Goal: Task Accomplishment & Management: Manage account settings

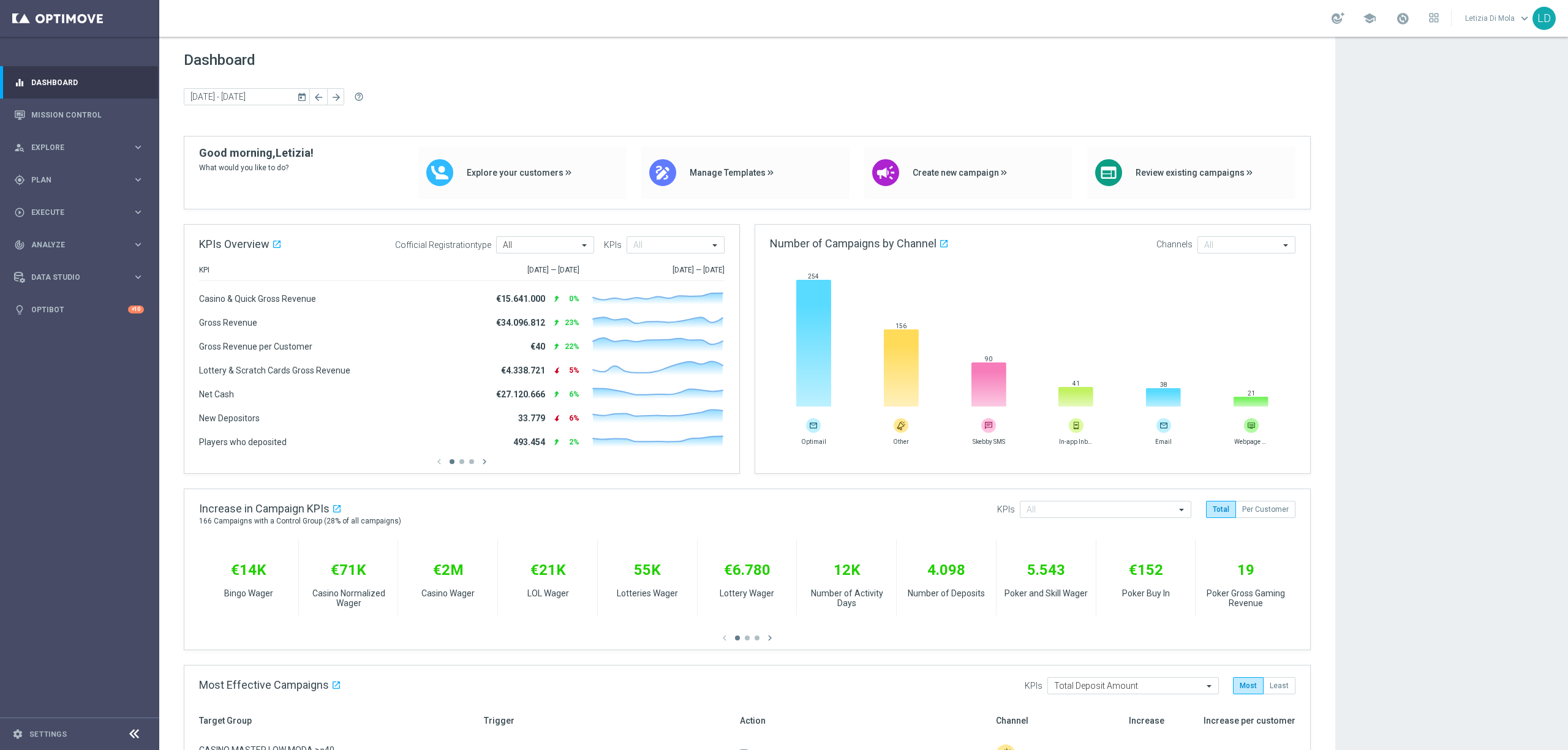
drag, startPoint x: 2304, startPoint y: 4, endPoint x: 55, endPoint y: 472, distance: 2297.2
click at [56, 475] on sidenavbar "equalizer Dashboard Mission Control" at bounding box center [79, 375] width 159 height 750
click at [118, 175] on div "gps_fixed Plan" at bounding box center [73, 180] width 118 height 11
click at [39, 203] on link "Target Groups" at bounding box center [79, 205] width 96 height 10
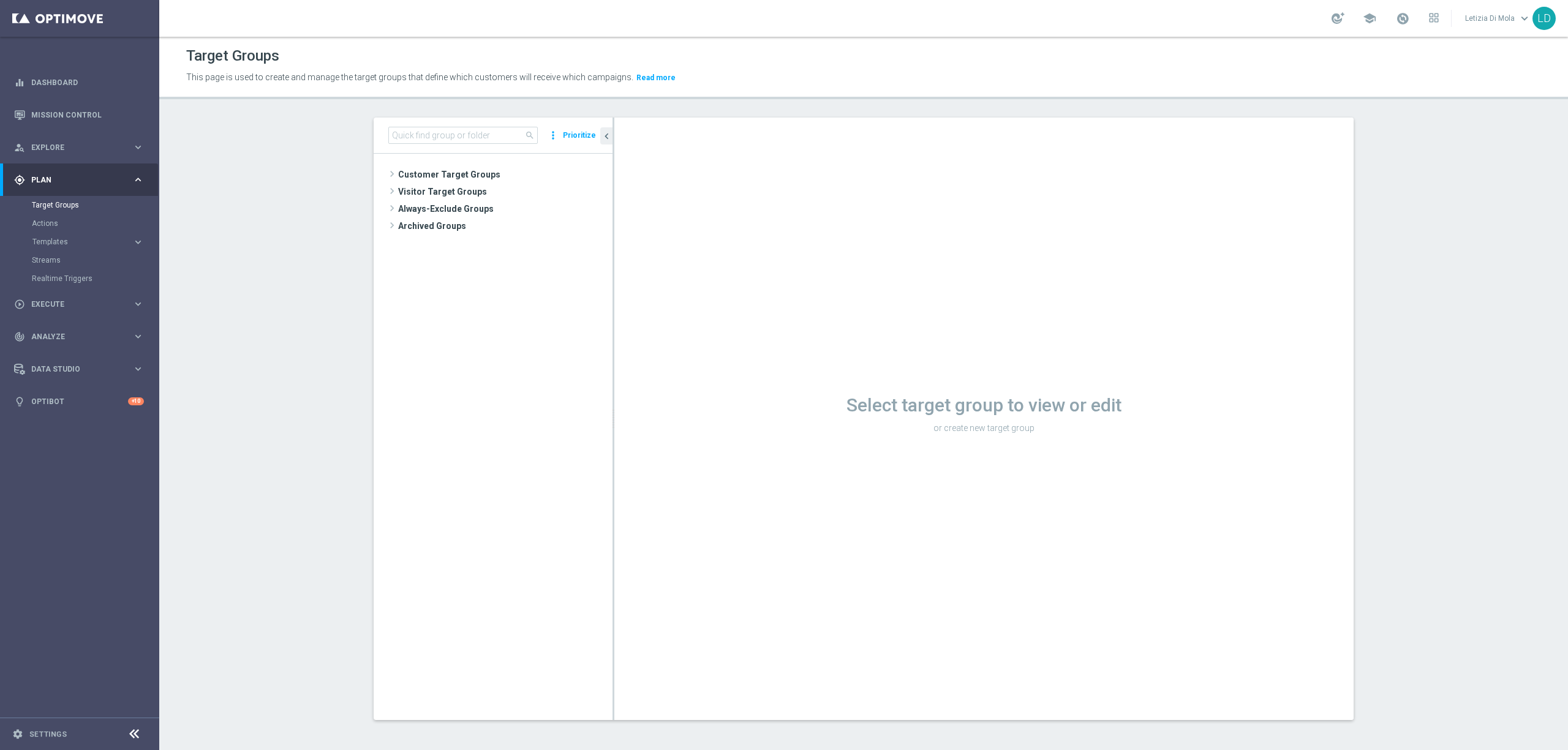
click at [1412, 17] on div "school" at bounding box center [1385, 18] width 108 height 21
click at [1405, 17] on span at bounding box center [1403, 19] width 14 height 14
click at [1420, 288] on section "search more_vert Prioritize Customer Target Groups library_add create_new_folder" at bounding box center [863, 428] width 1409 height 622
click at [400, 167] on span "Customer Target Groups" at bounding box center [490, 174] width 185 height 17
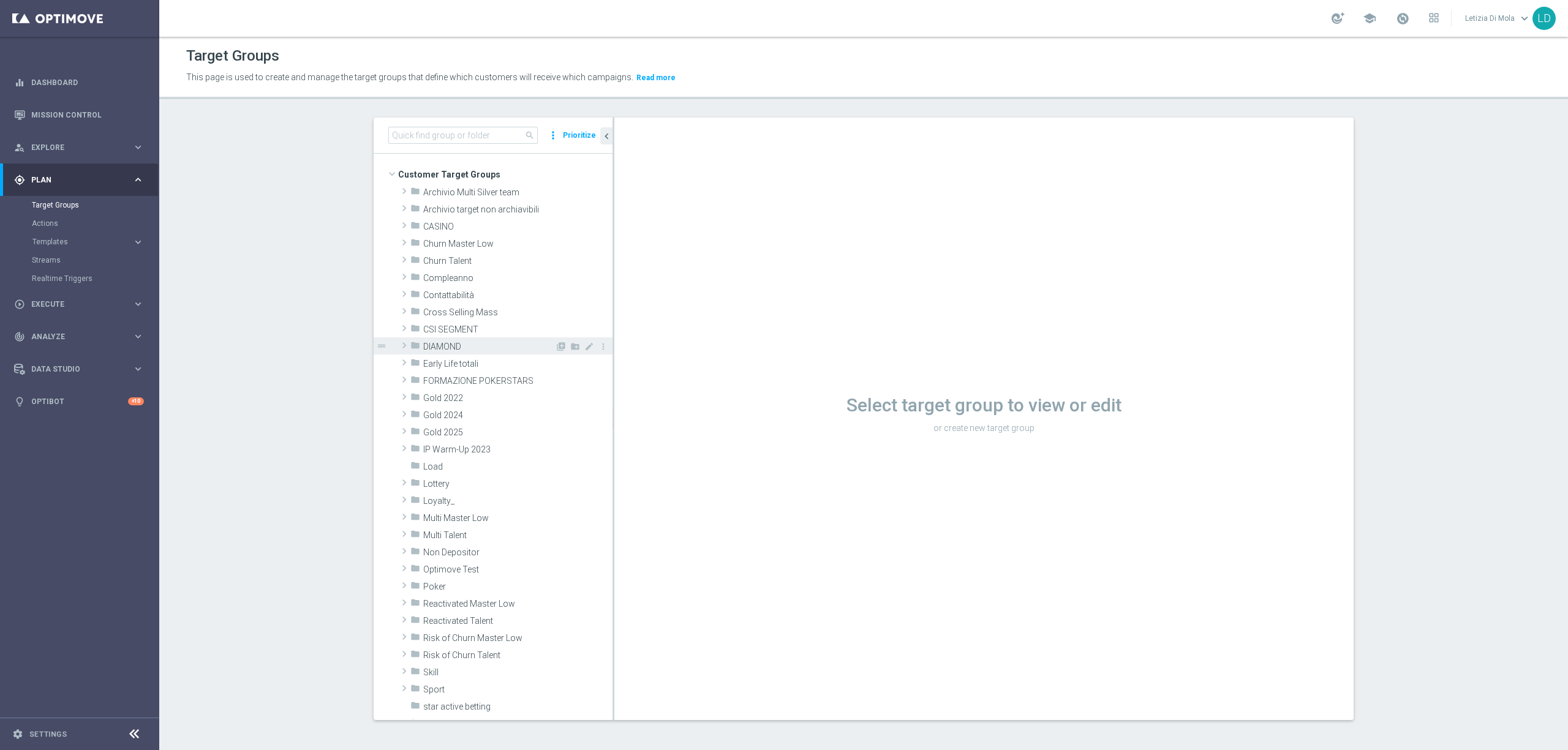
click at [443, 344] on span "DIAMOND" at bounding box center [489, 346] width 131 height 11
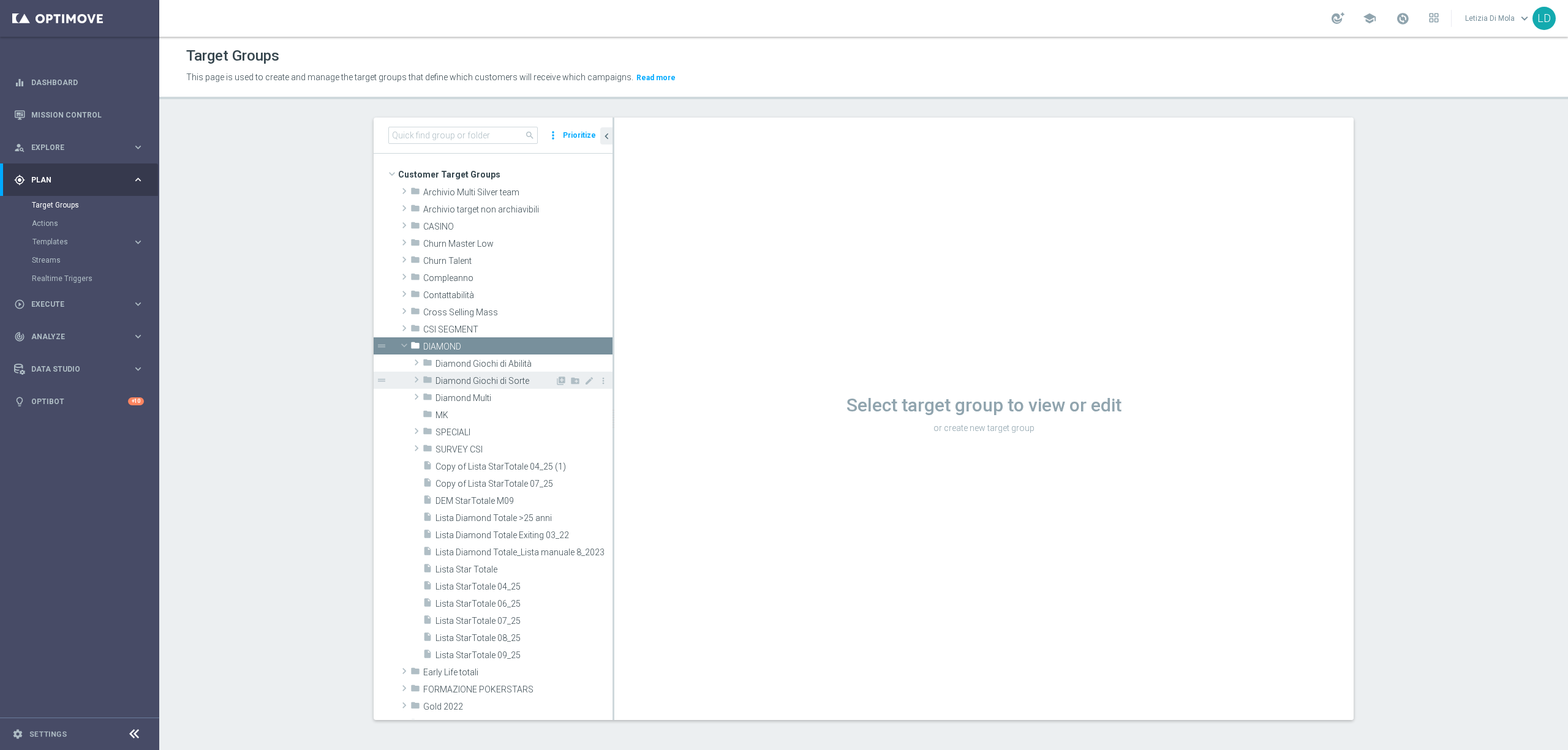
click at [503, 380] on span "Diamond Giochi di Sorte" at bounding box center [495, 381] width 119 height 11
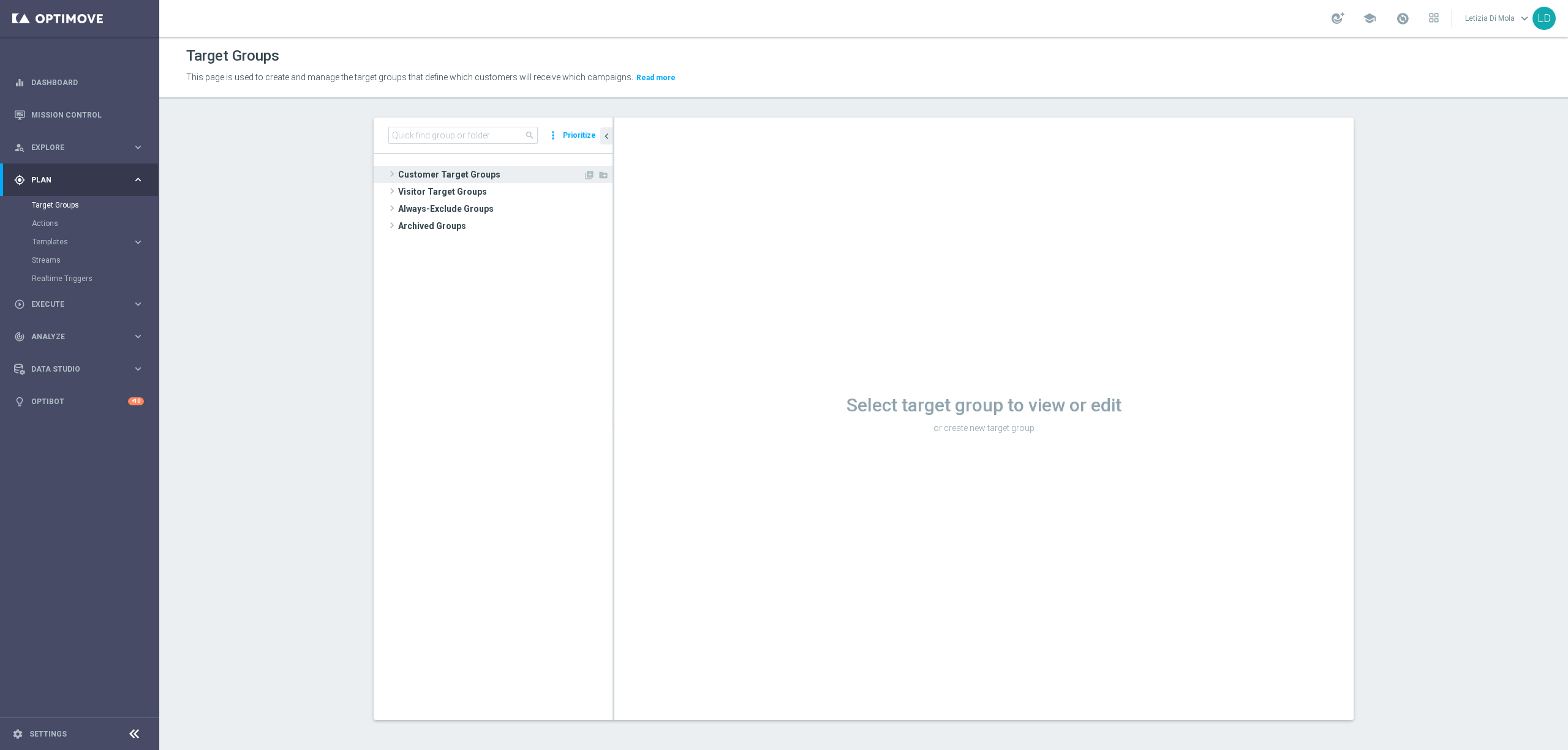
click at [479, 180] on span "Customer Target Groups" at bounding box center [490, 174] width 185 height 17
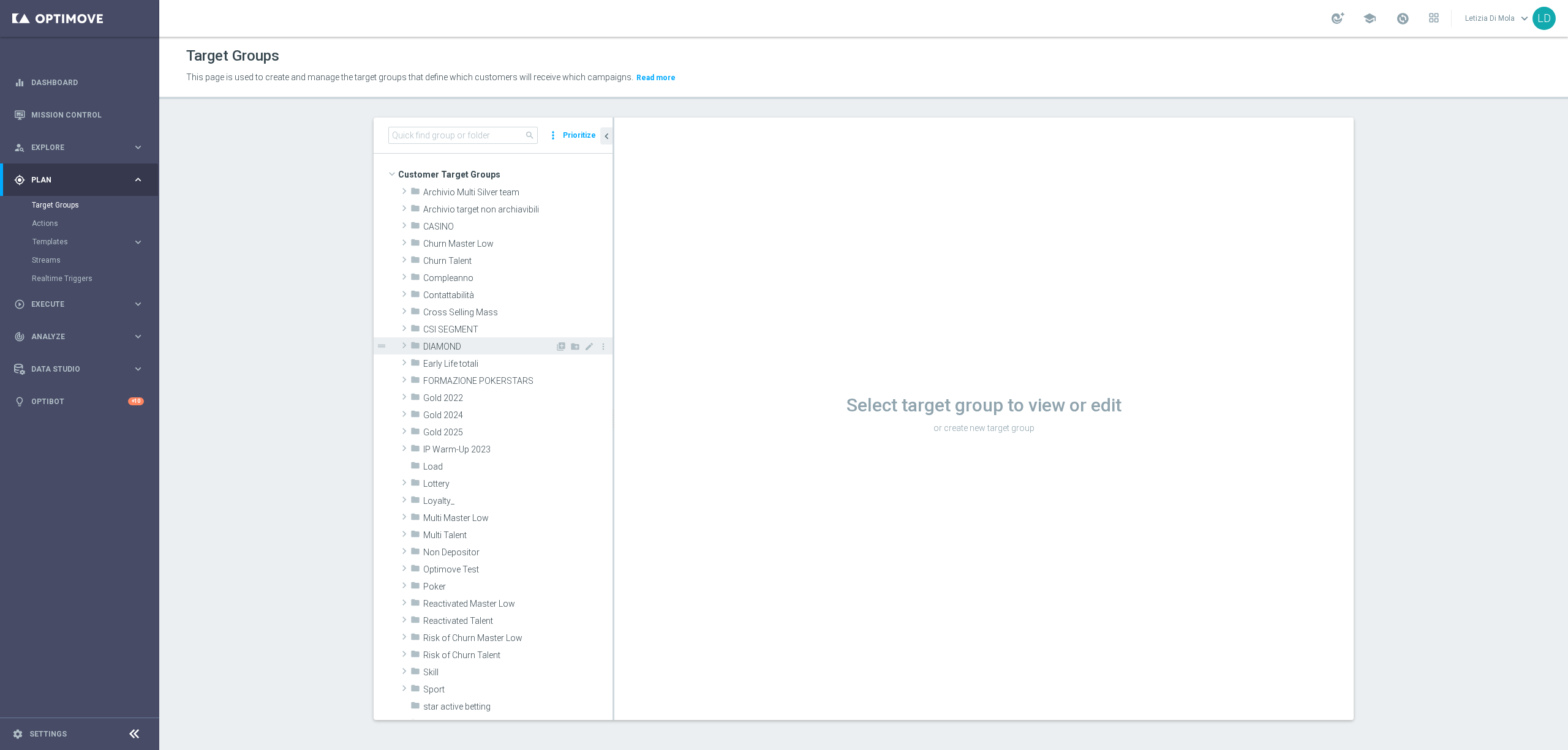
click at [457, 347] on span "DIAMOND" at bounding box center [489, 346] width 131 height 11
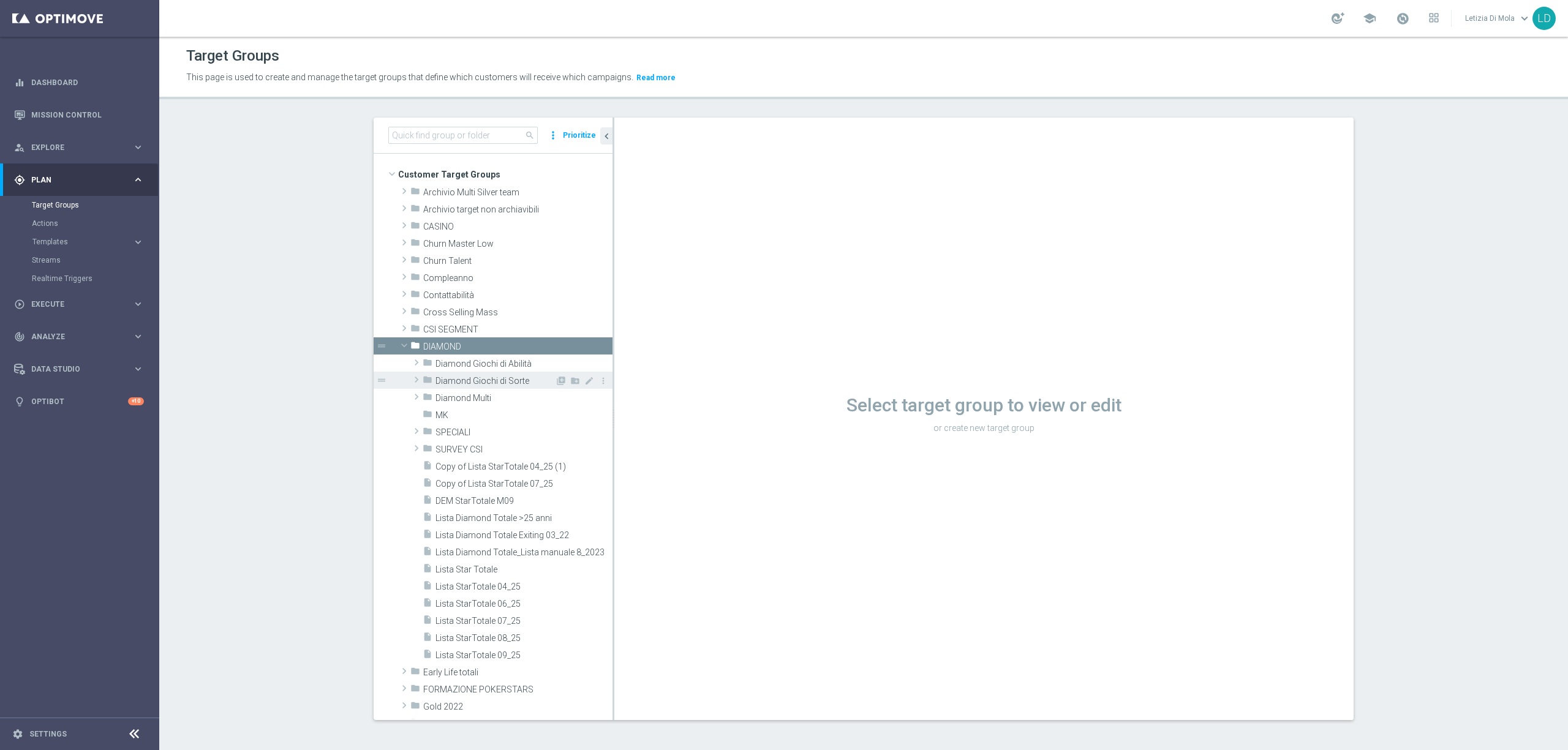
click at [488, 376] on span "Diamond Giochi di Sorte" at bounding box center [495, 381] width 119 height 11
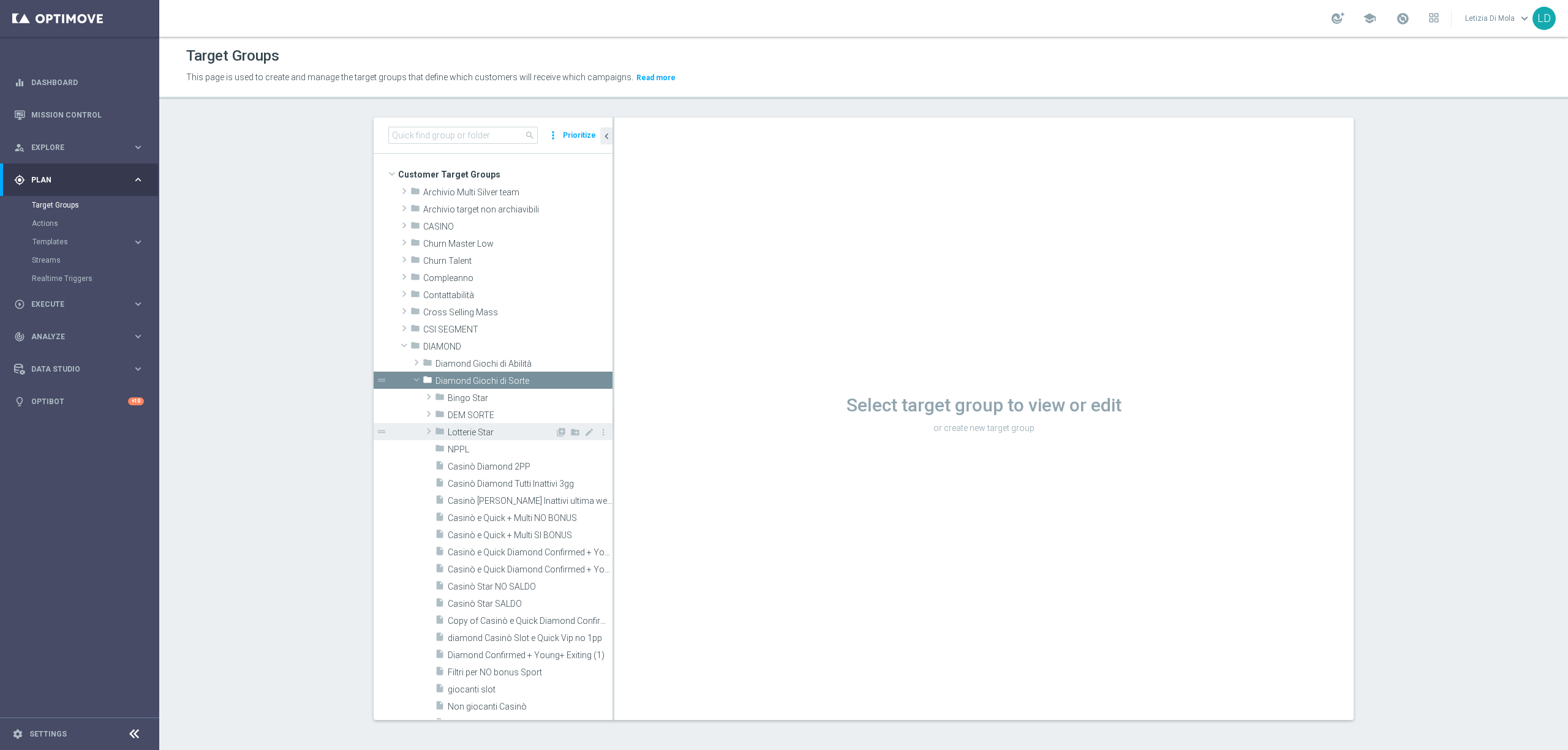
click at [475, 428] on span "Lotterie Star" at bounding box center [502, 432] width 108 height 11
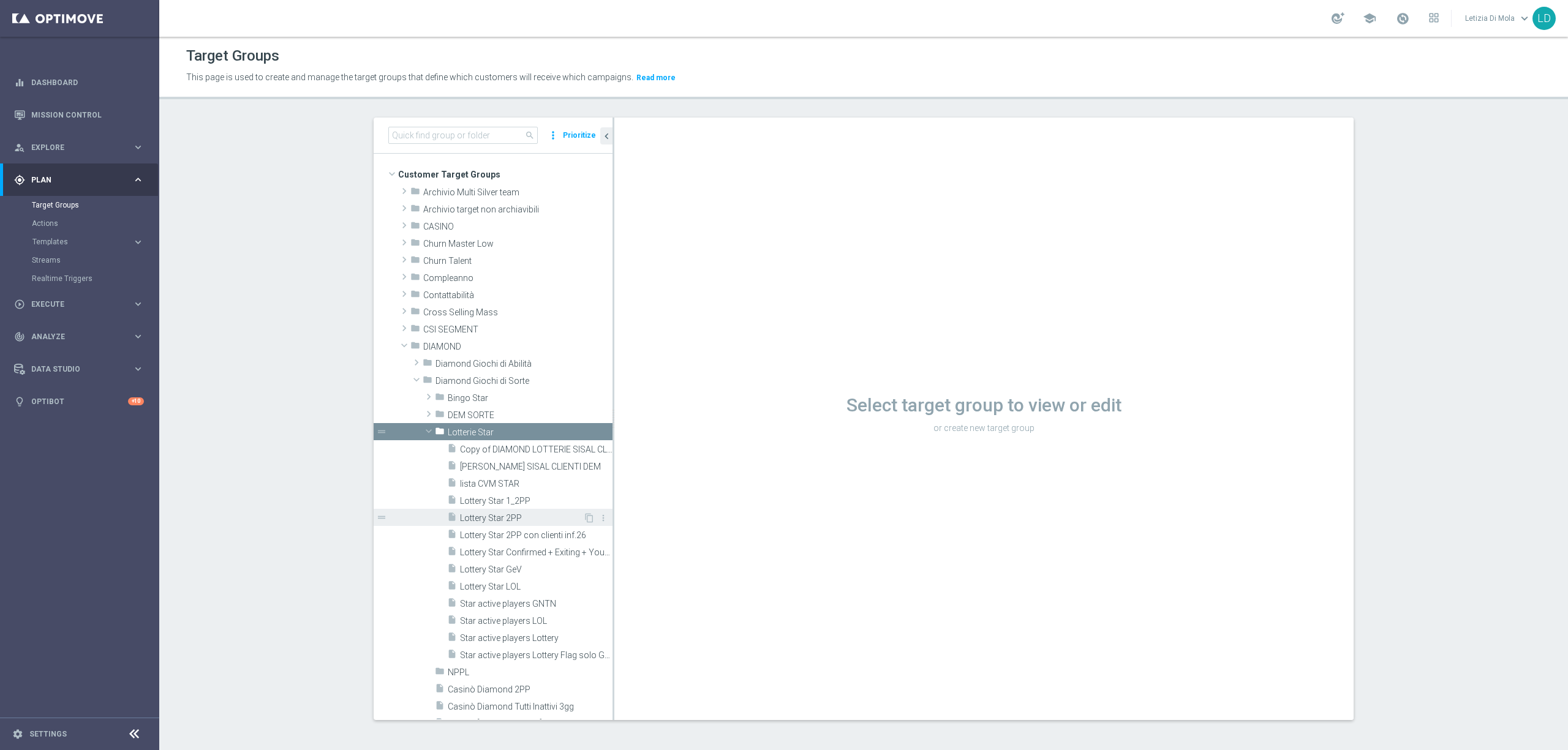
click at [501, 512] on div "insert_drive_file Lottery Star 2PP" at bounding box center [515, 517] width 136 height 17
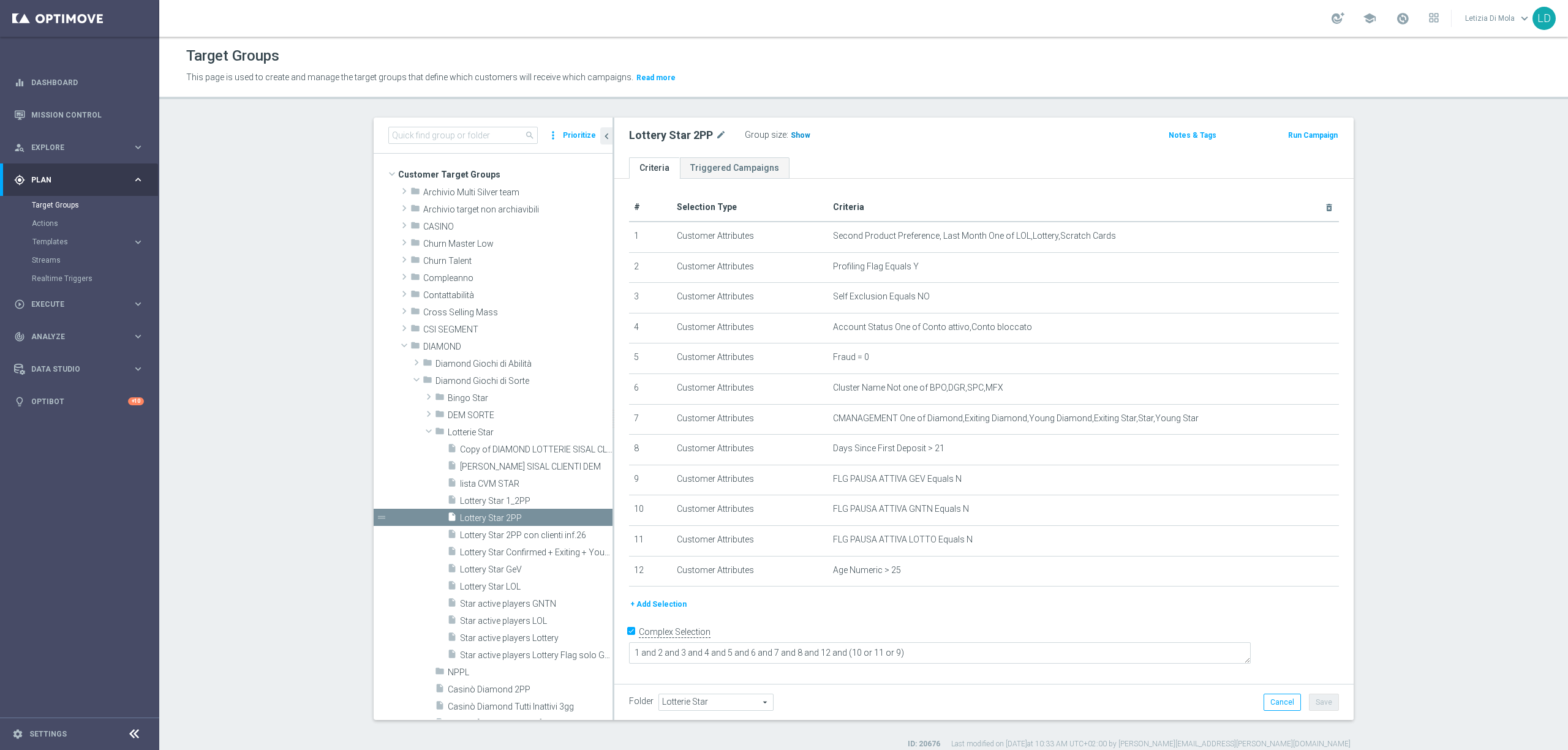
click at [792, 133] on span "Show" at bounding box center [801, 135] width 20 height 9
click at [794, 133] on span "763" at bounding box center [800, 137] width 16 height 12
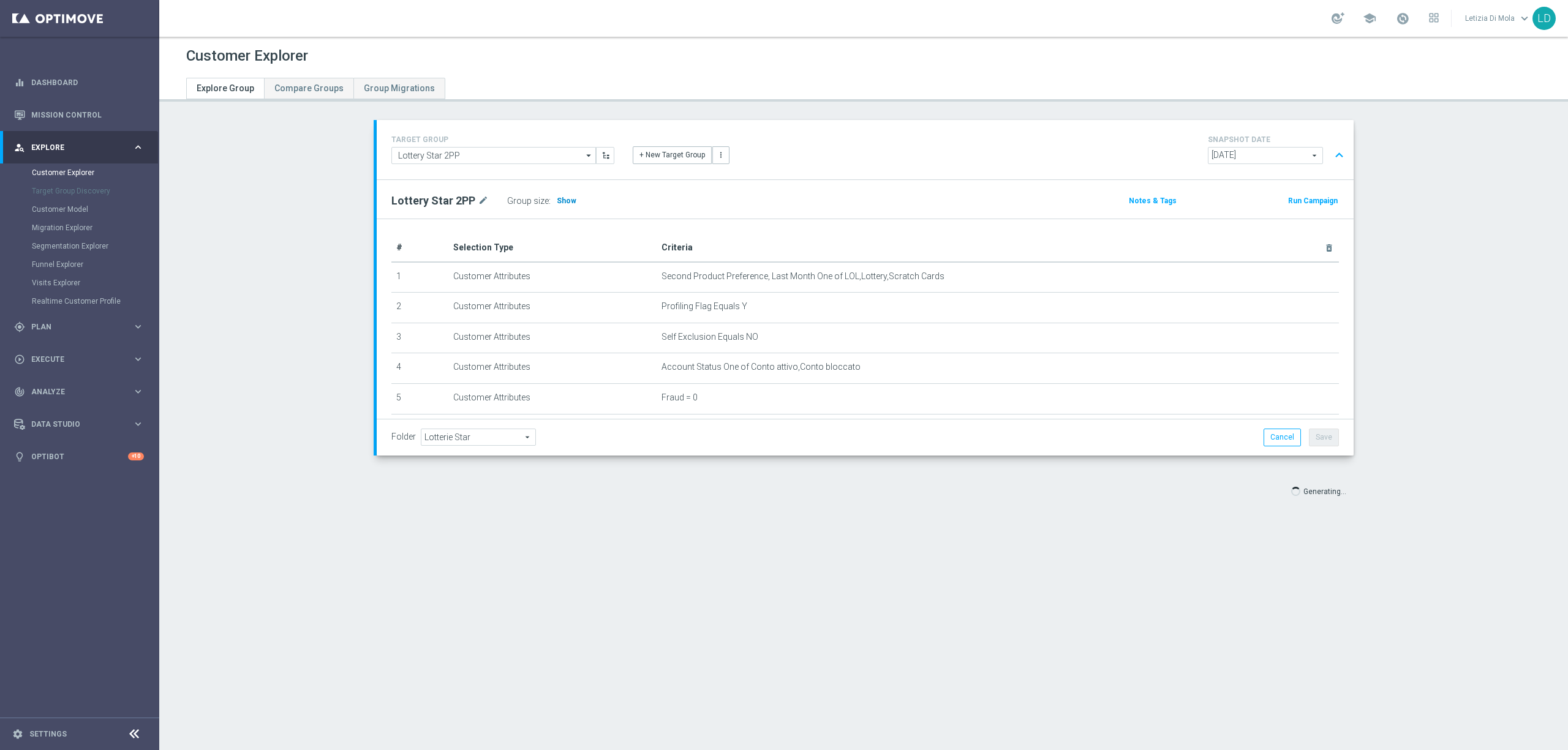
click at [558, 199] on span "Show" at bounding box center [567, 200] width 20 height 9
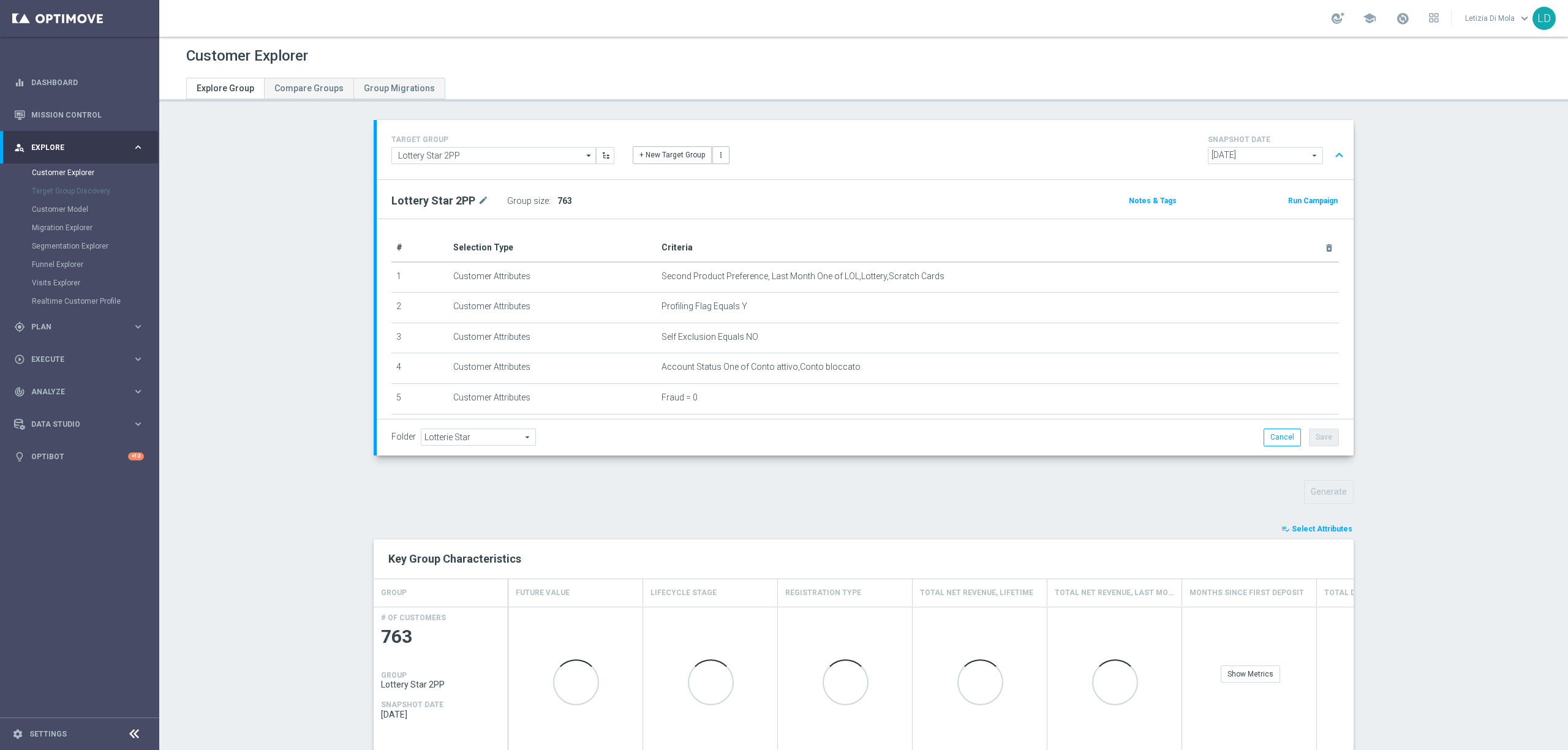
click at [1317, 529] on span "Select Attributes" at bounding box center [1322, 529] width 60 height 9
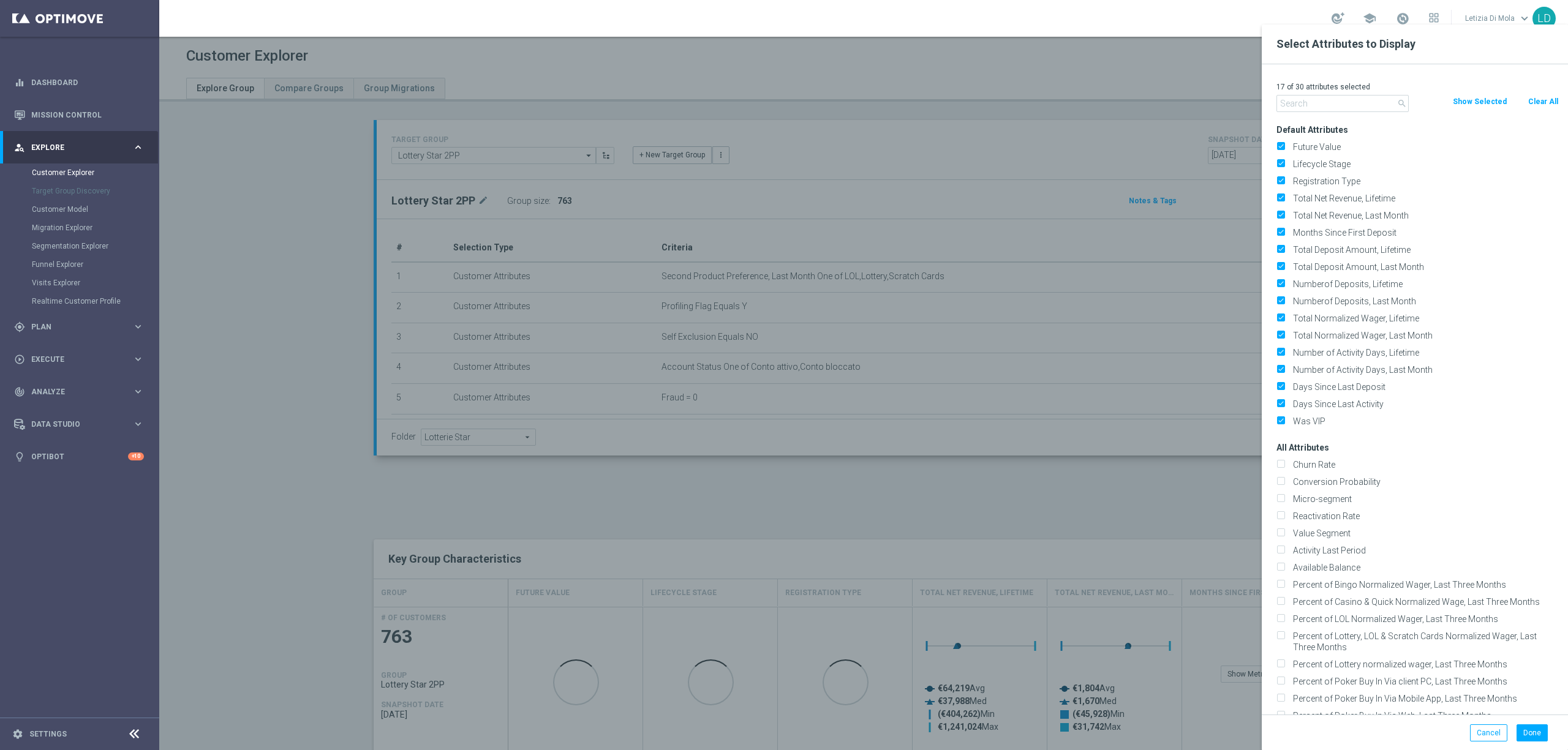
click at [1369, 106] on input "text" at bounding box center [1343, 103] width 132 height 17
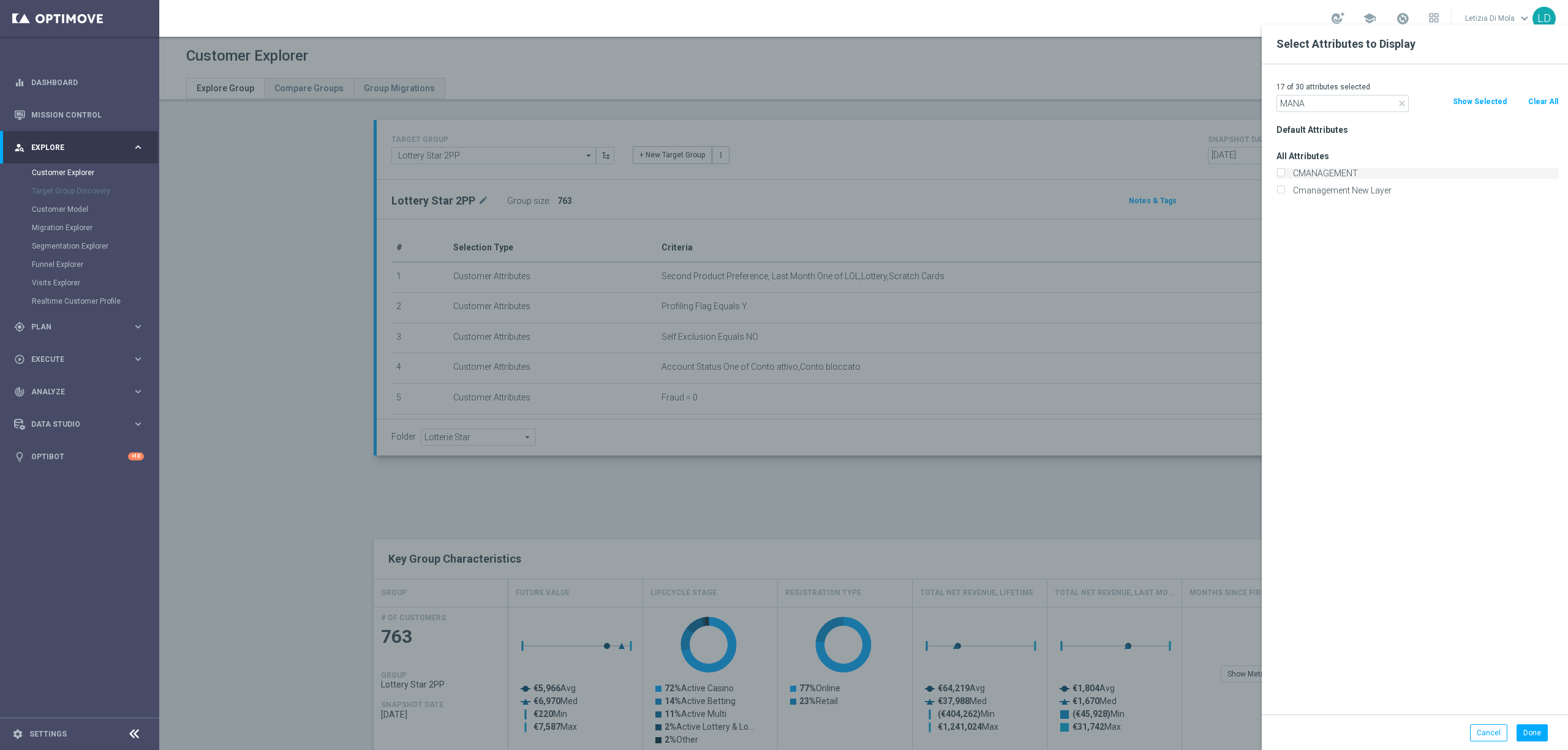
type input "MANA"
click at [1309, 174] on label "CMANAGEMENT" at bounding box center [1424, 173] width 271 height 11
click at [1285, 174] on input "CMANAGEMENT" at bounding box center [1281, 175] width 8 height 8
checkbox input "true"
click at [1529, 733] on button "Done" at bounding box center [1532, 732] width 32 height 17
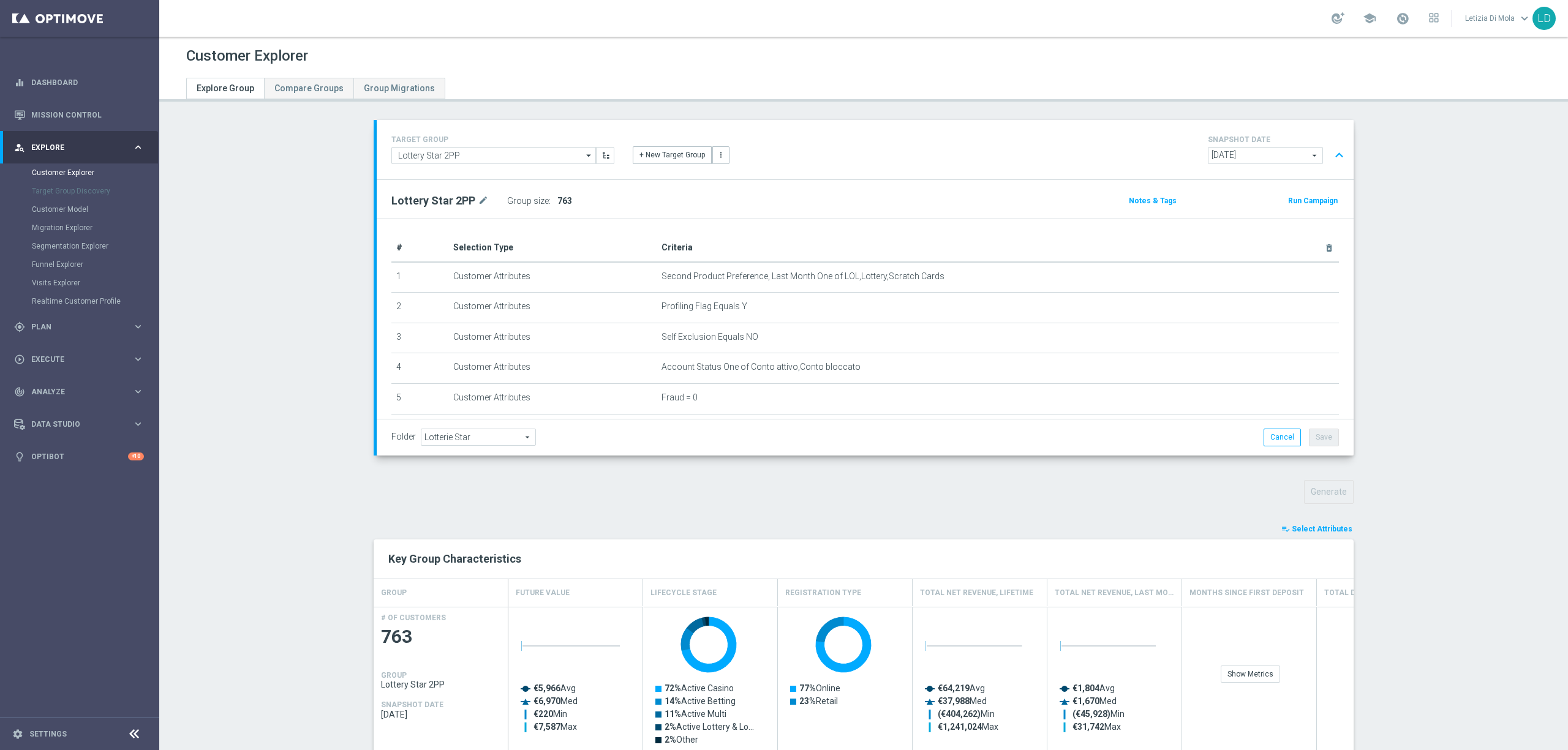
click at [1324, 529] on span "Select Attributes" at bounding box center [1322, 529] width 60 height 9
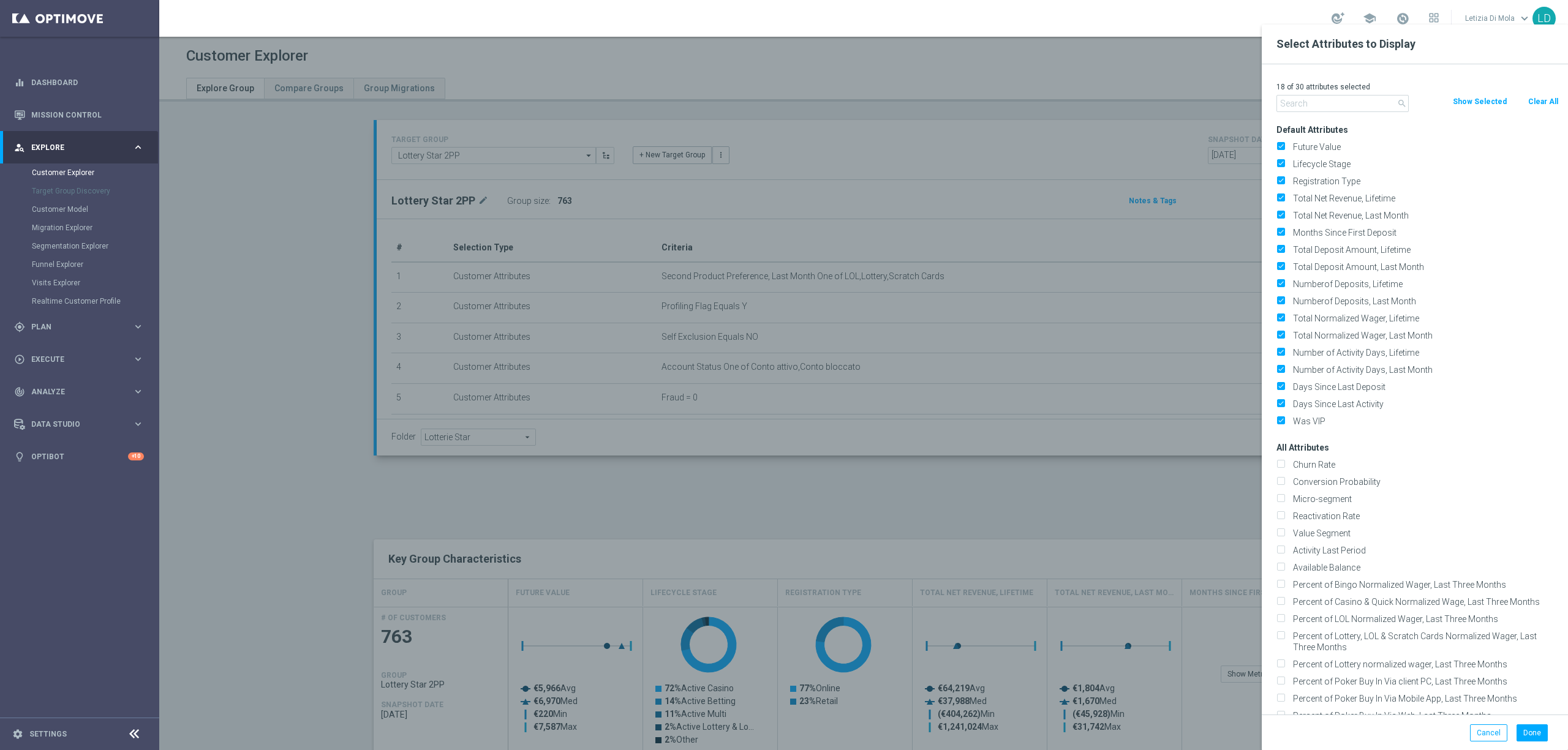
click at [1333, 104] on input "text" at bounding box center [1343, 103] width 132 height 17
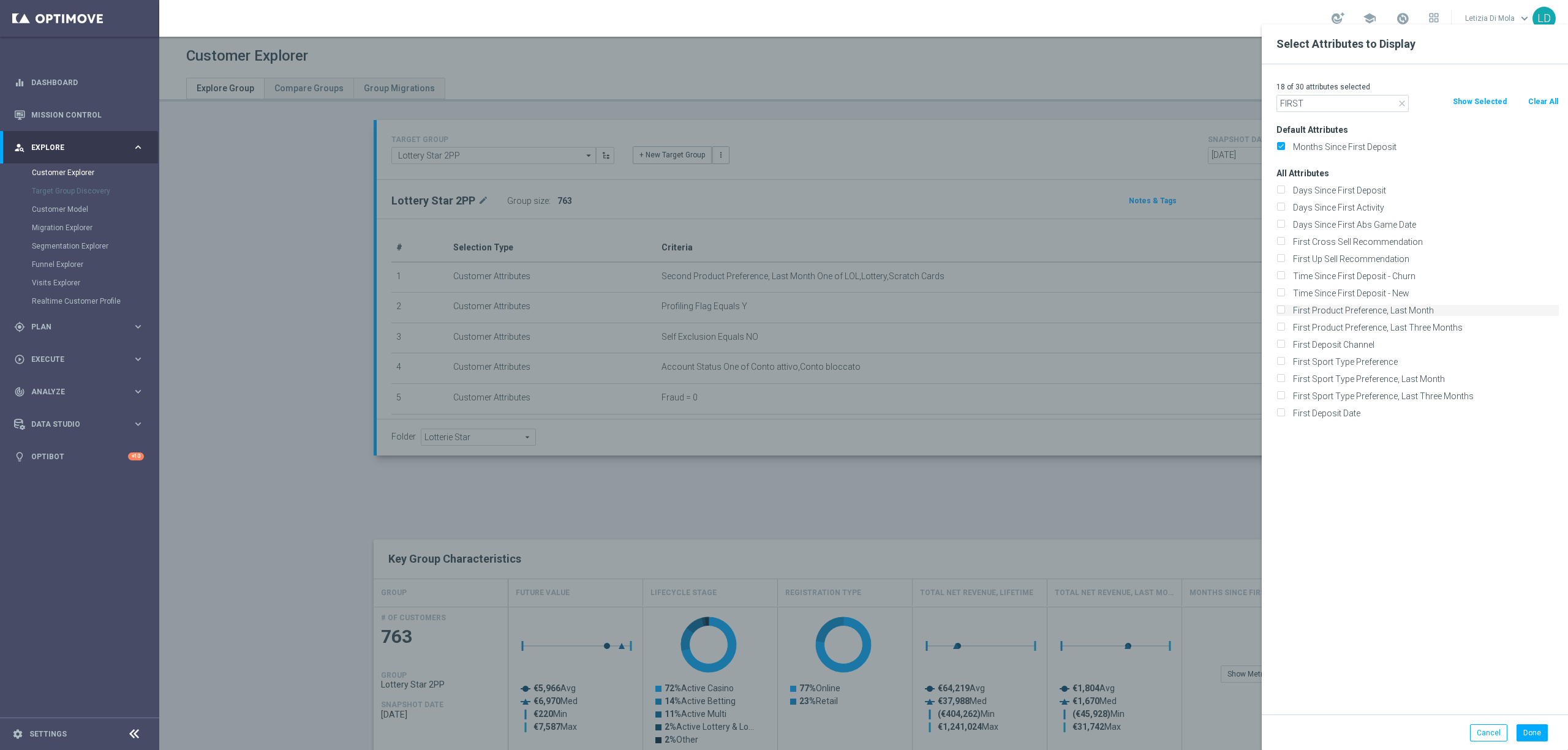
type input "FIRST"
click at [1413, 309] on label "First Product Preference, Last Month" at bounding box center [1424, 310] width 271 height 11
click at [1285, 309] on input "First Product Preference, Last Month" at bounding box center [1281, 312] width 8 height 8
checkbox input "true"
click at [1537, 735] on button "Done" at bounding box center [1532, 732] width 32 height 17
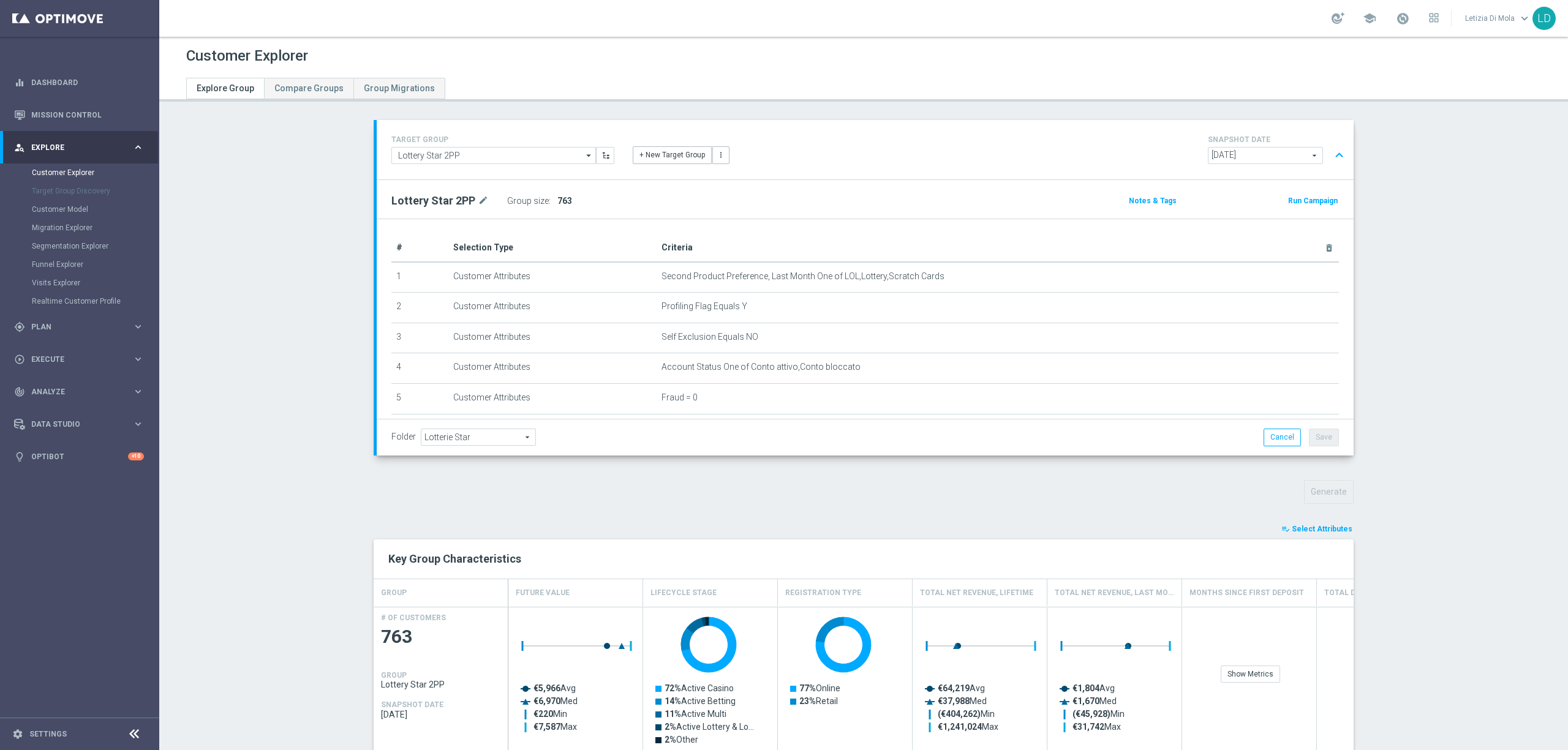
scroll to position [139, 0]
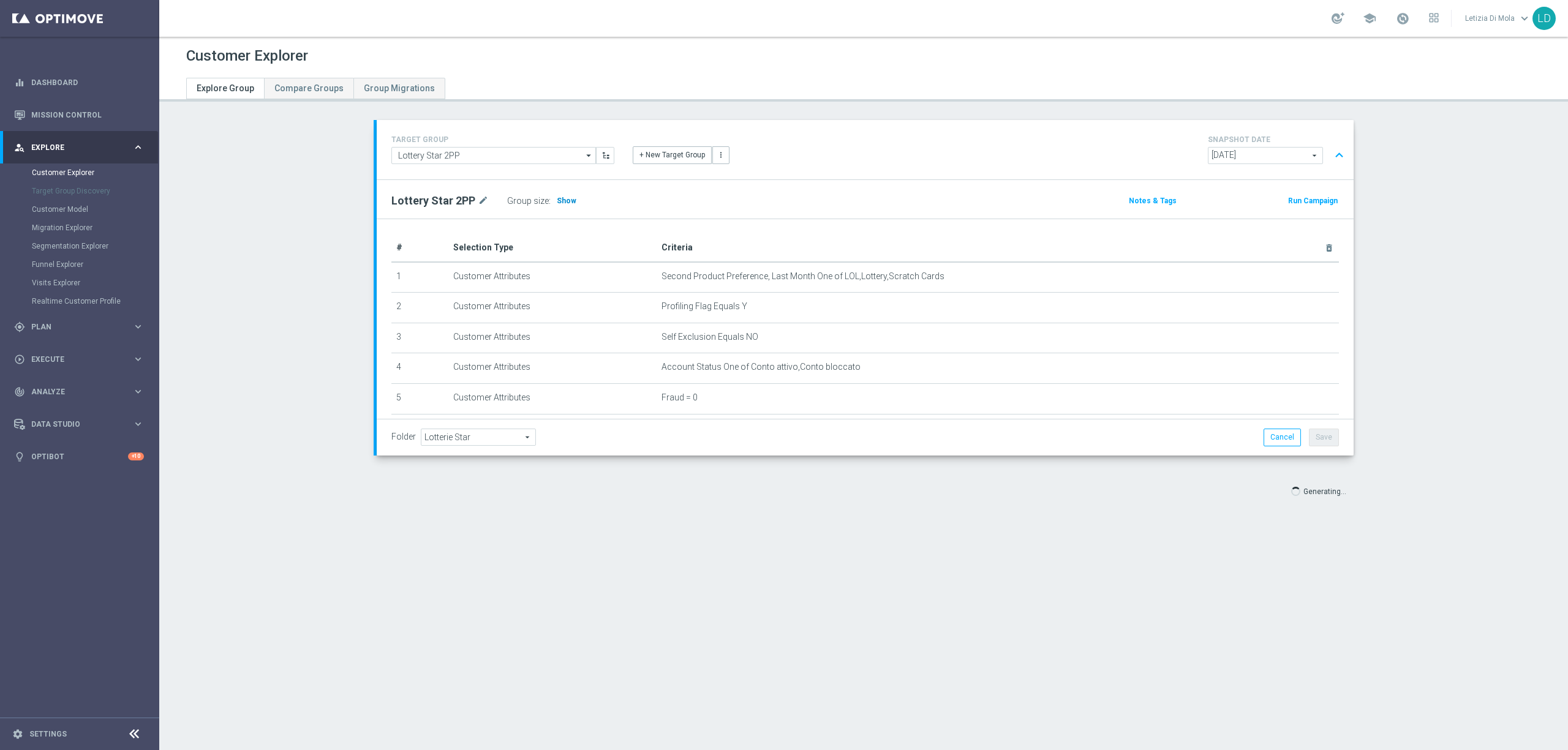
click at [557, 201] on span "Show" at bounding box center [567, 200] width 20 height 9
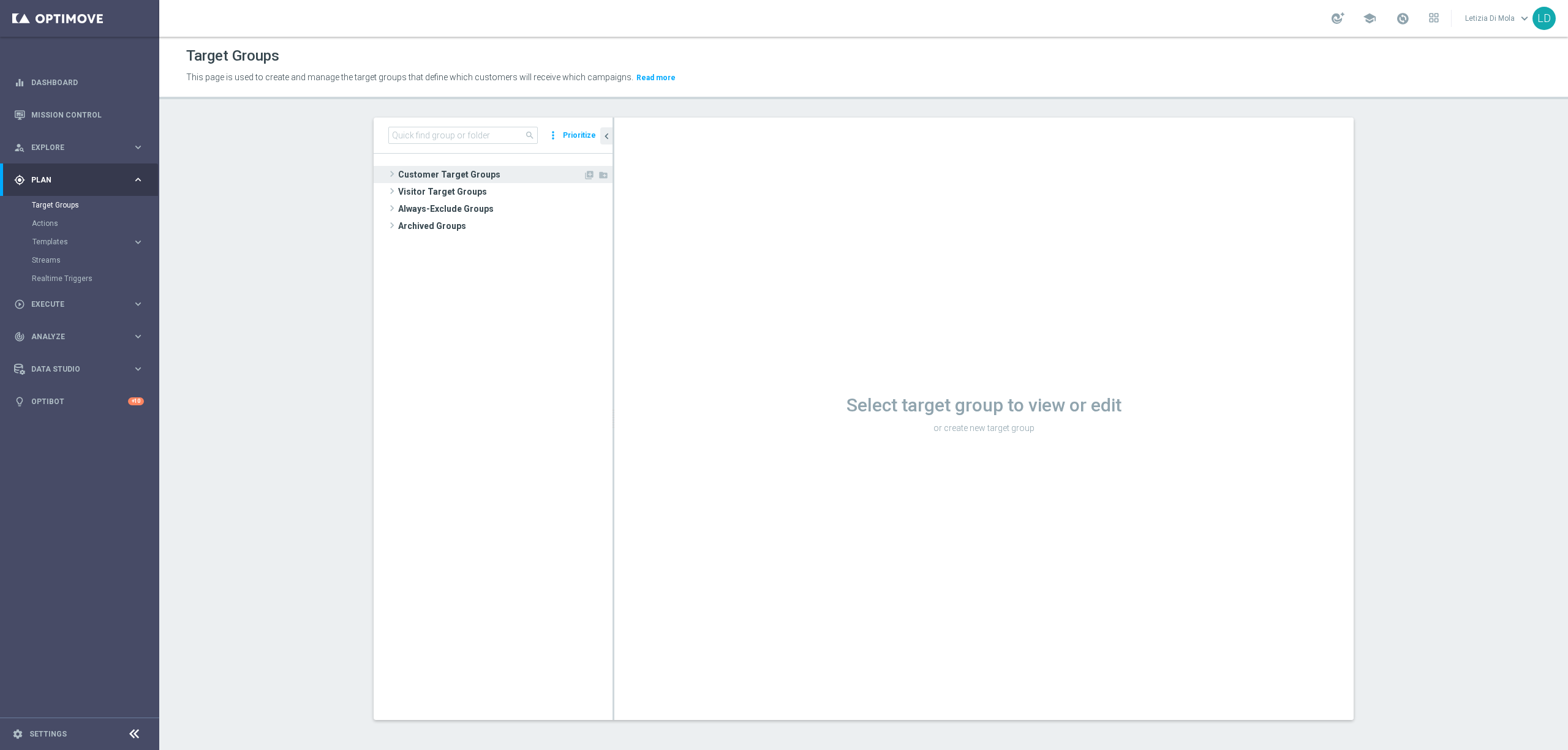
click at [420, 172] on span "Customer Target Groups" at bounding box center [490, 174] width 185 height 17
click at [413, 173] on span "Customer Target Groups" at bounding box center [490, 174] width 185 height 17
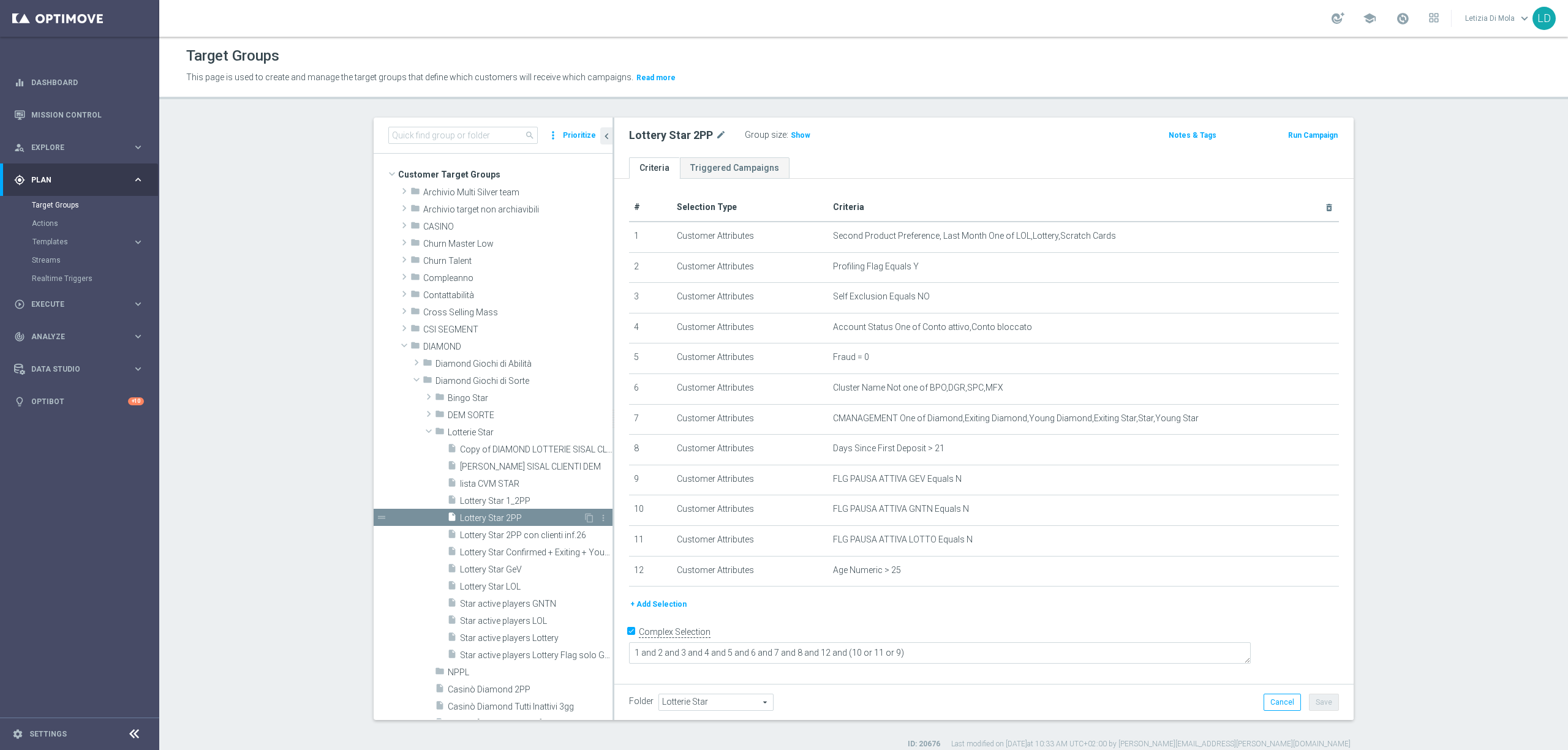
click at [506, 515] on span "Lottery Star 2PP" at bounding box center [521, 518] width 123 height 11
click at [791, 132] on span "Show" at bounding box center [801, 135] width 20 height 9
click at [793, 132] on span "655" at bounding box center [800, 137] width 16 height 12
click at [792, 138] on span "655" at bounding box center [800, 137] width 16 height 12
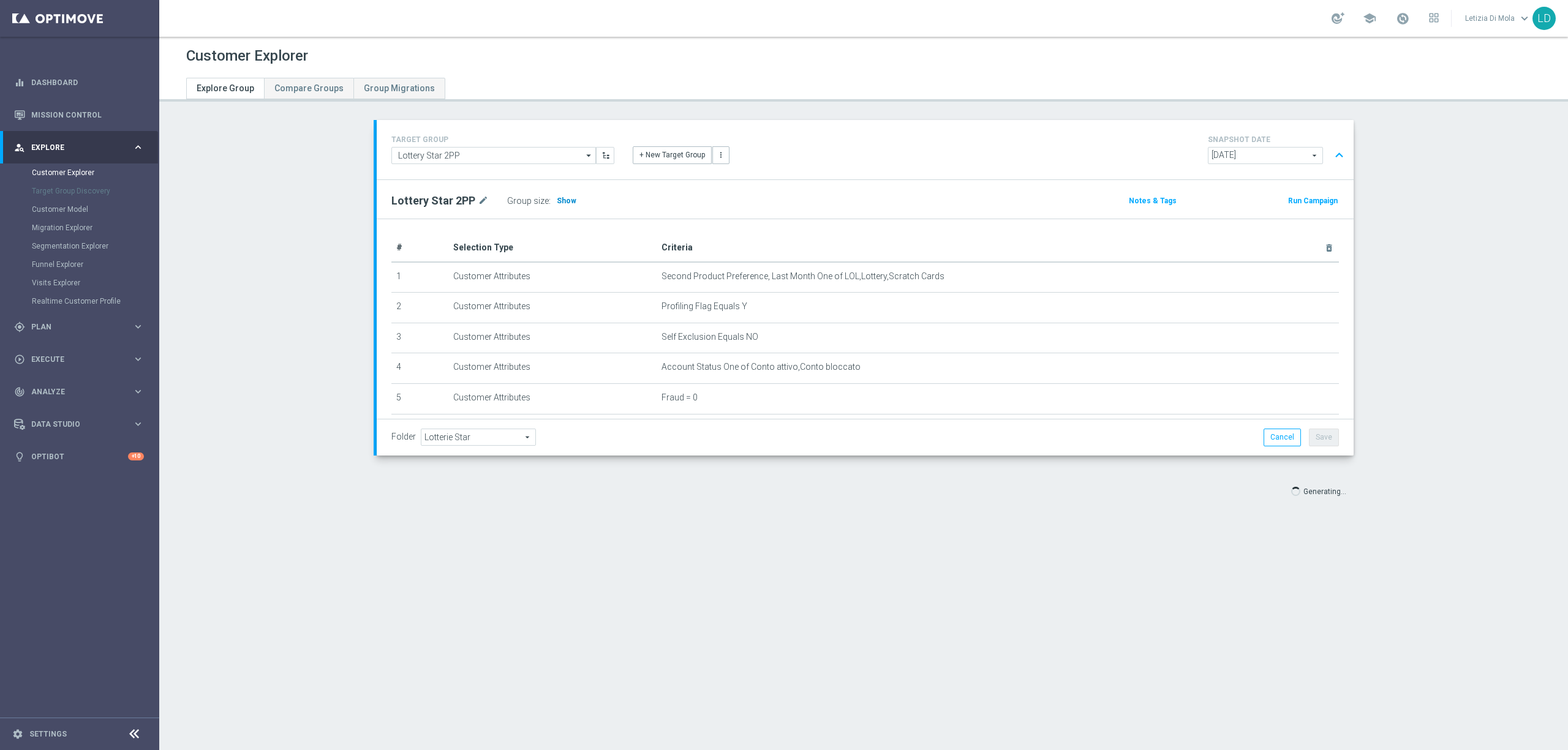
click at [559, 199] on span "Show" at bounding box center [567, 200] width 20 height 9
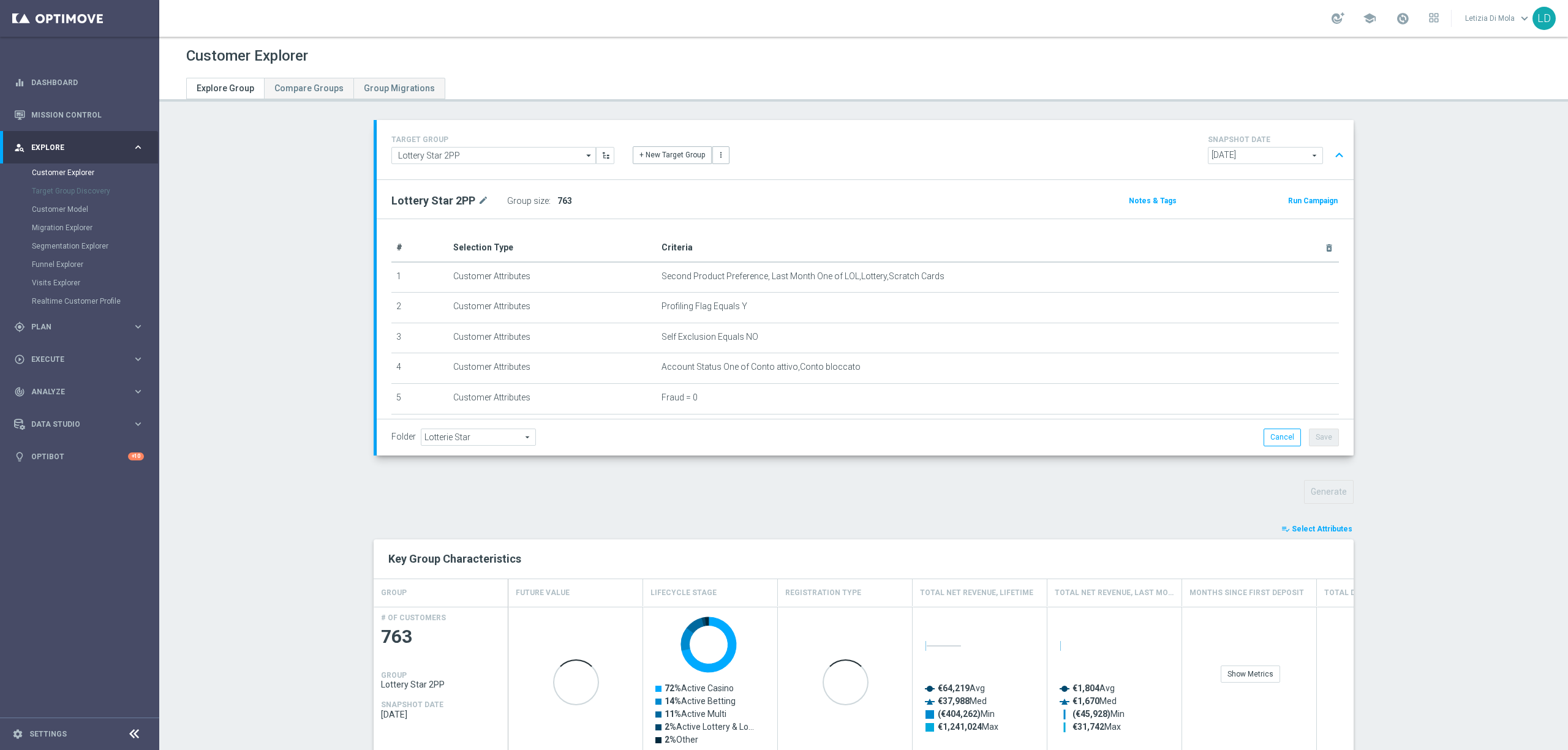
click at [1312, 527] on span "Select Attributes" at bounding box center [1322, 529] width 60 height 9
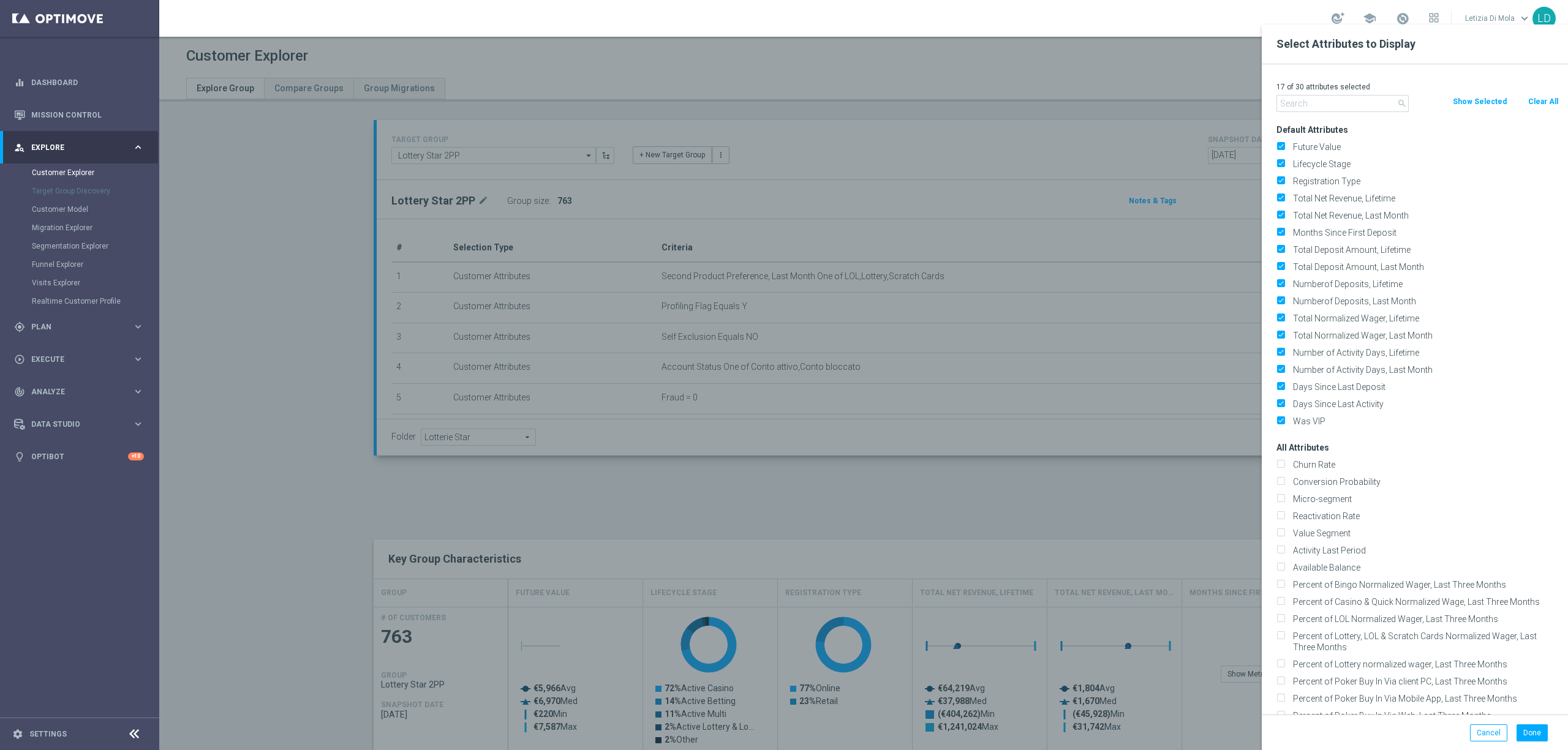
click at [1126, 507] on div at bounding box center [943, 400] width 1568 height 750
click at [1481, 738] on button "Cancel" at bounding box center [1489, 732] width 38 height 17
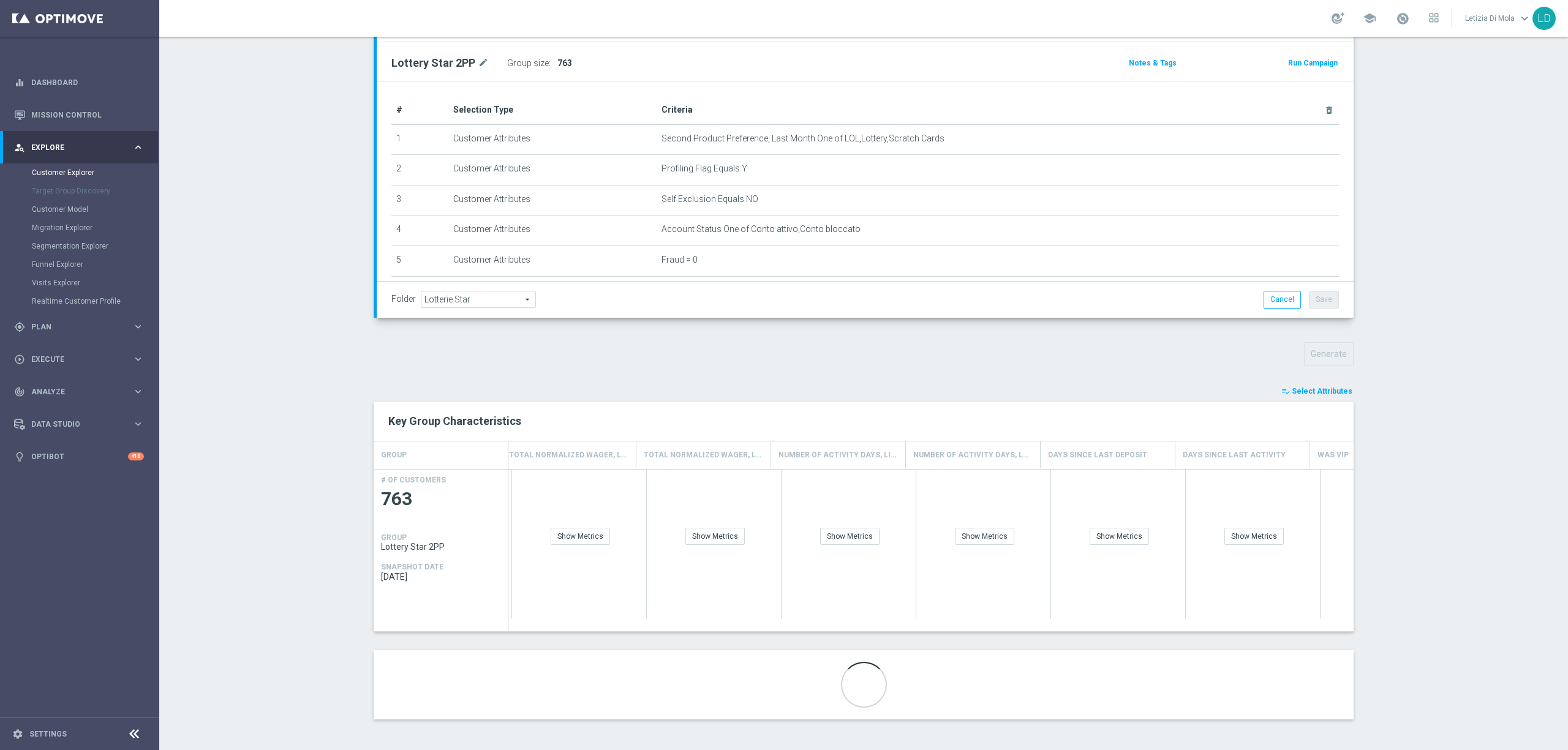
scroll to position [0, 1446]
click at [1311, 388] on span "Select Attributes" at bounding box center [1322, 391] width 60 height 9
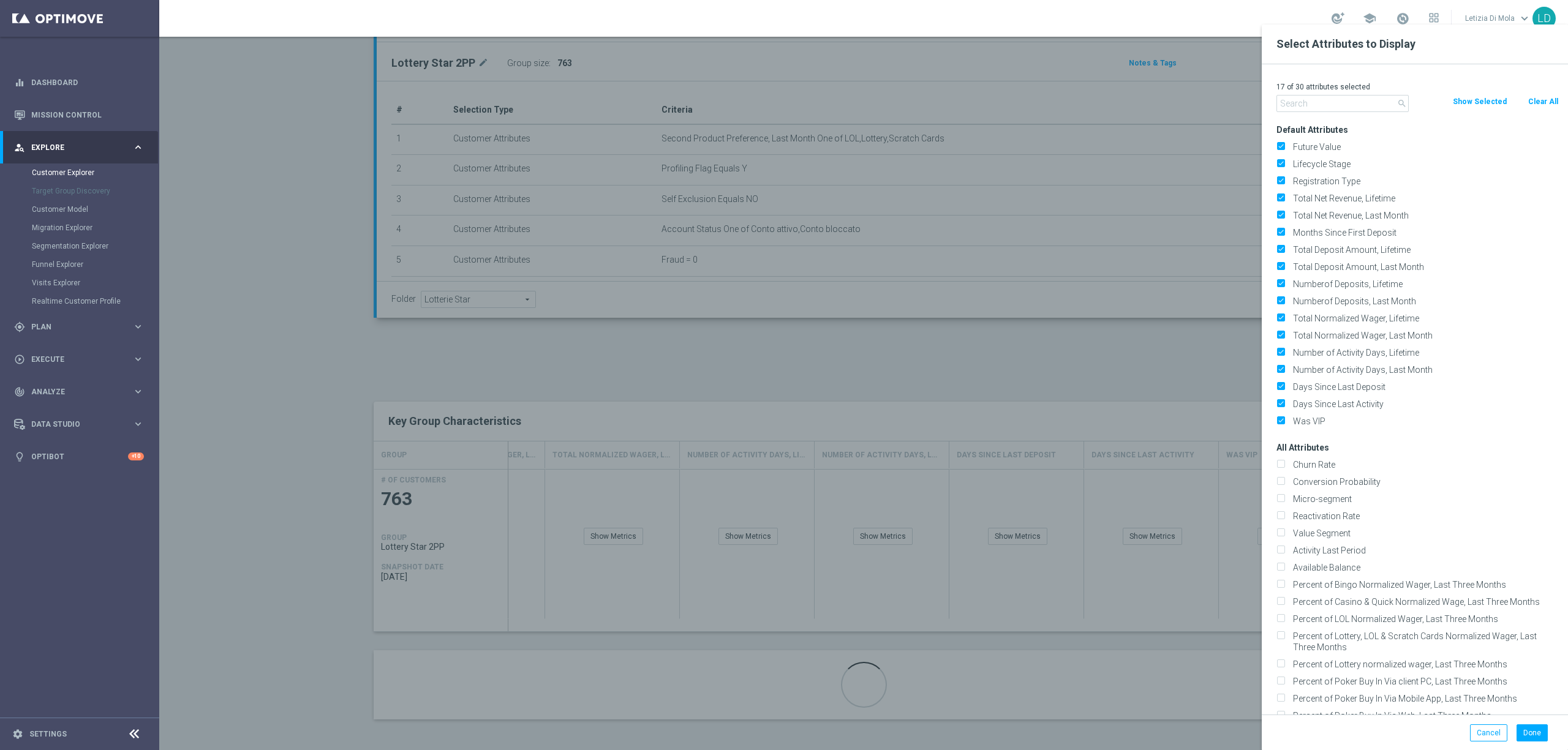
click at [1326, 106] on input "text" at bounding box center [1343, 103] width 132 height 17
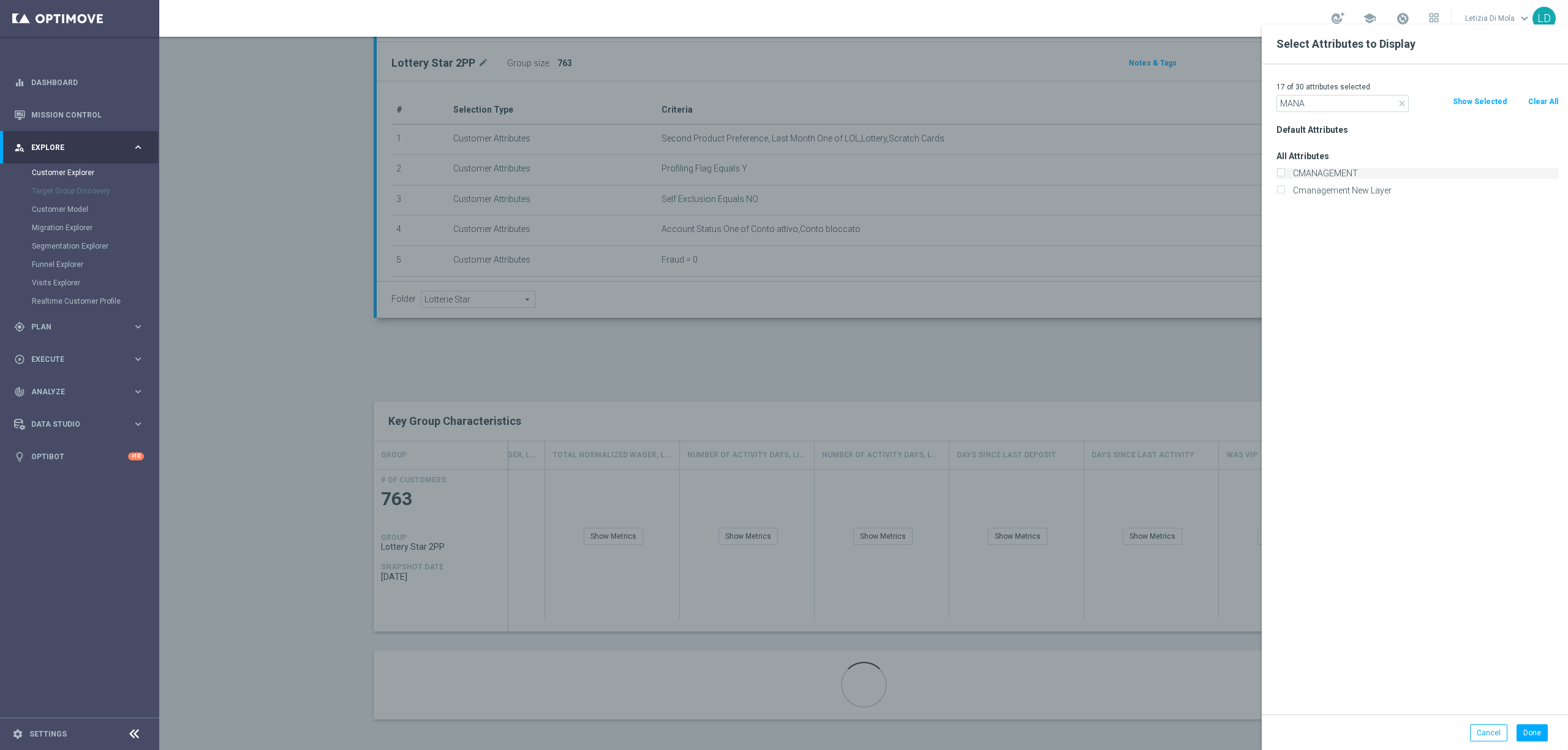
type input "MANA"
click at [1316, 172] on label "CMANAGEMENT" at bounding box center [1424, 173] width 271 height 11
click at [1285, 172] on input "CMANAGEMENT" at bounding box center [1281, 175] width 8 height 8
checkbox input "true"
click at [1535, 730] on button "Done" at bounding box center [1532, 732] width 32 height 17
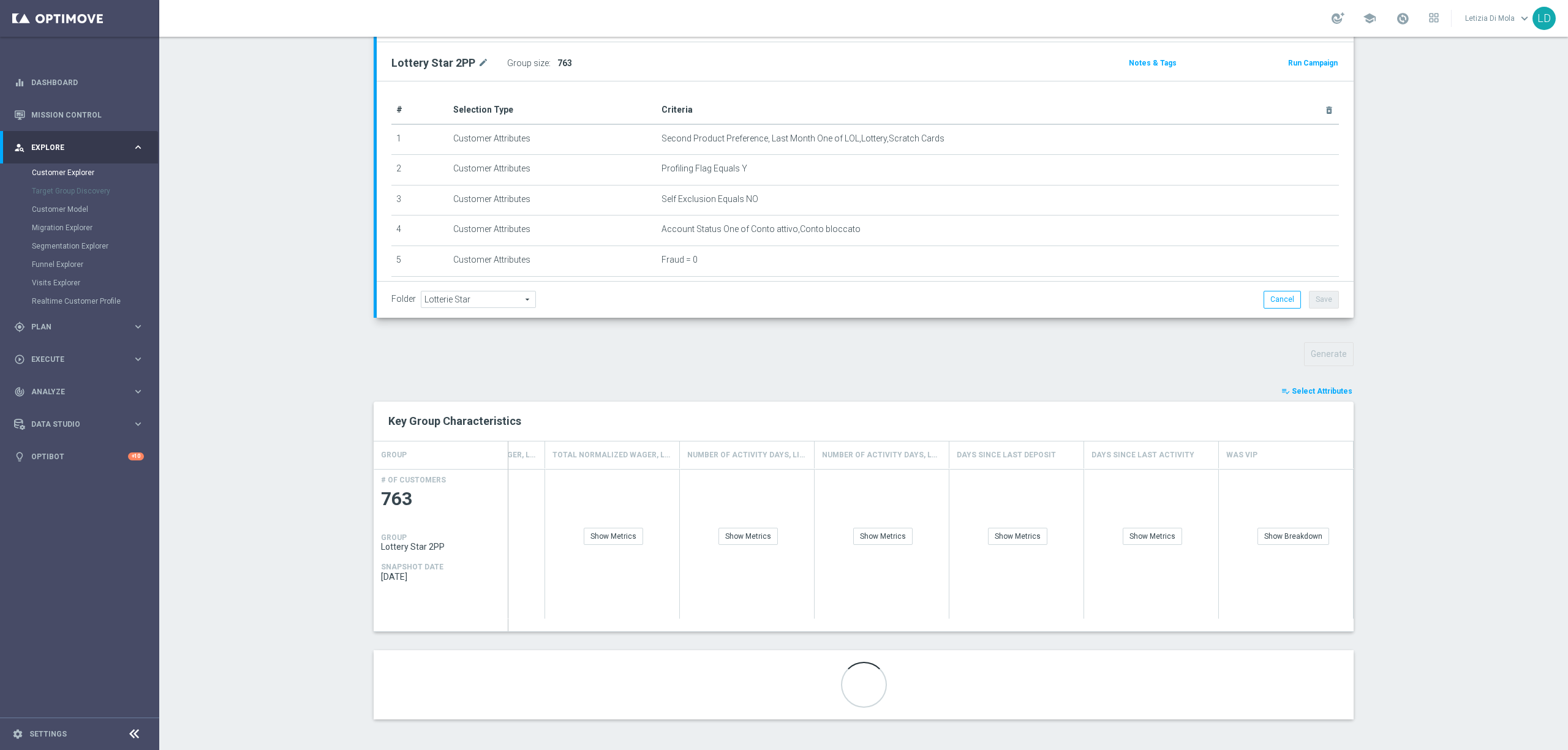
click at [1323, 388] on span "Select Attributes" at bounding box center [1322, 391] width 60 height 9
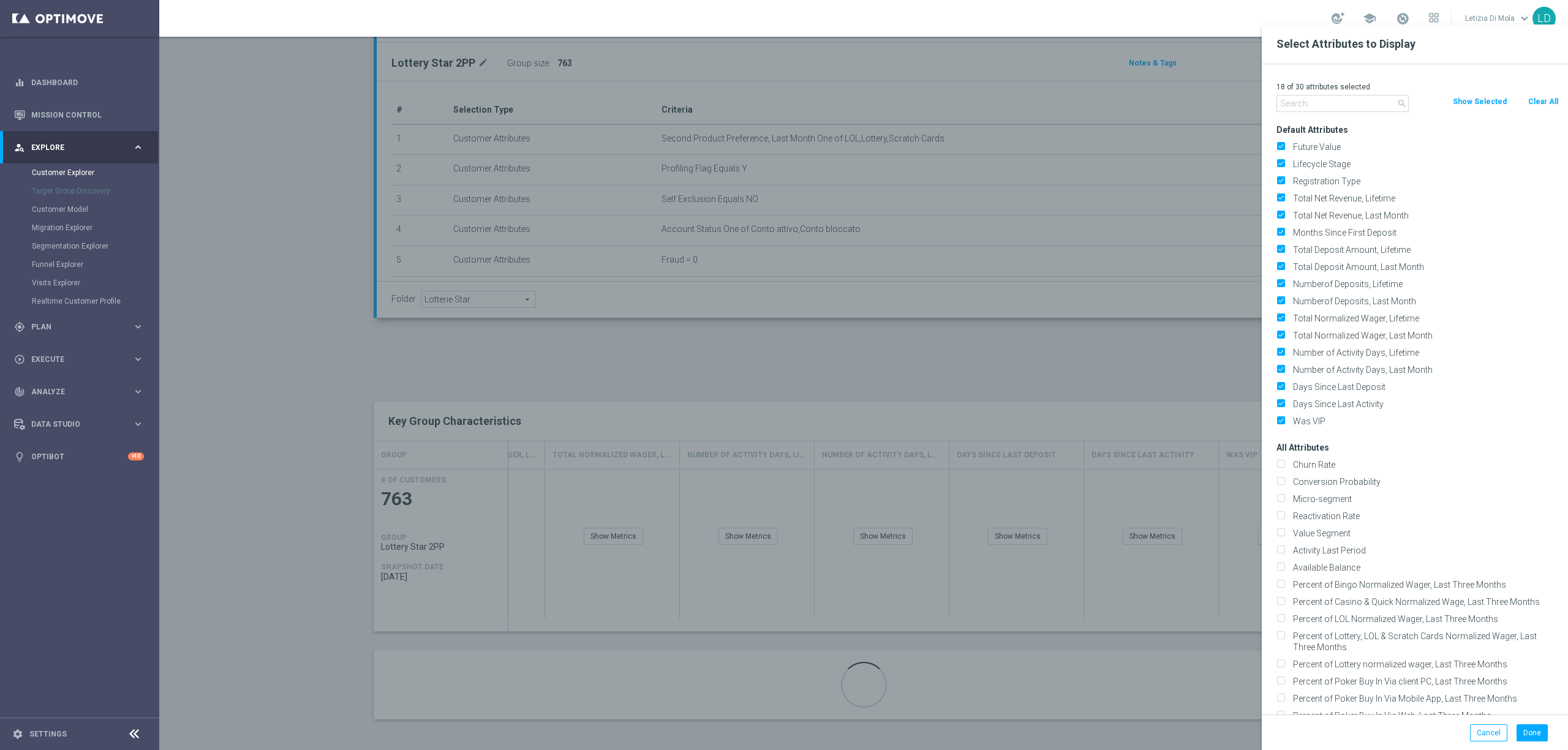
click at [1339, 96] on input "text" at bounding box center [1343, 103] width 132 height 17
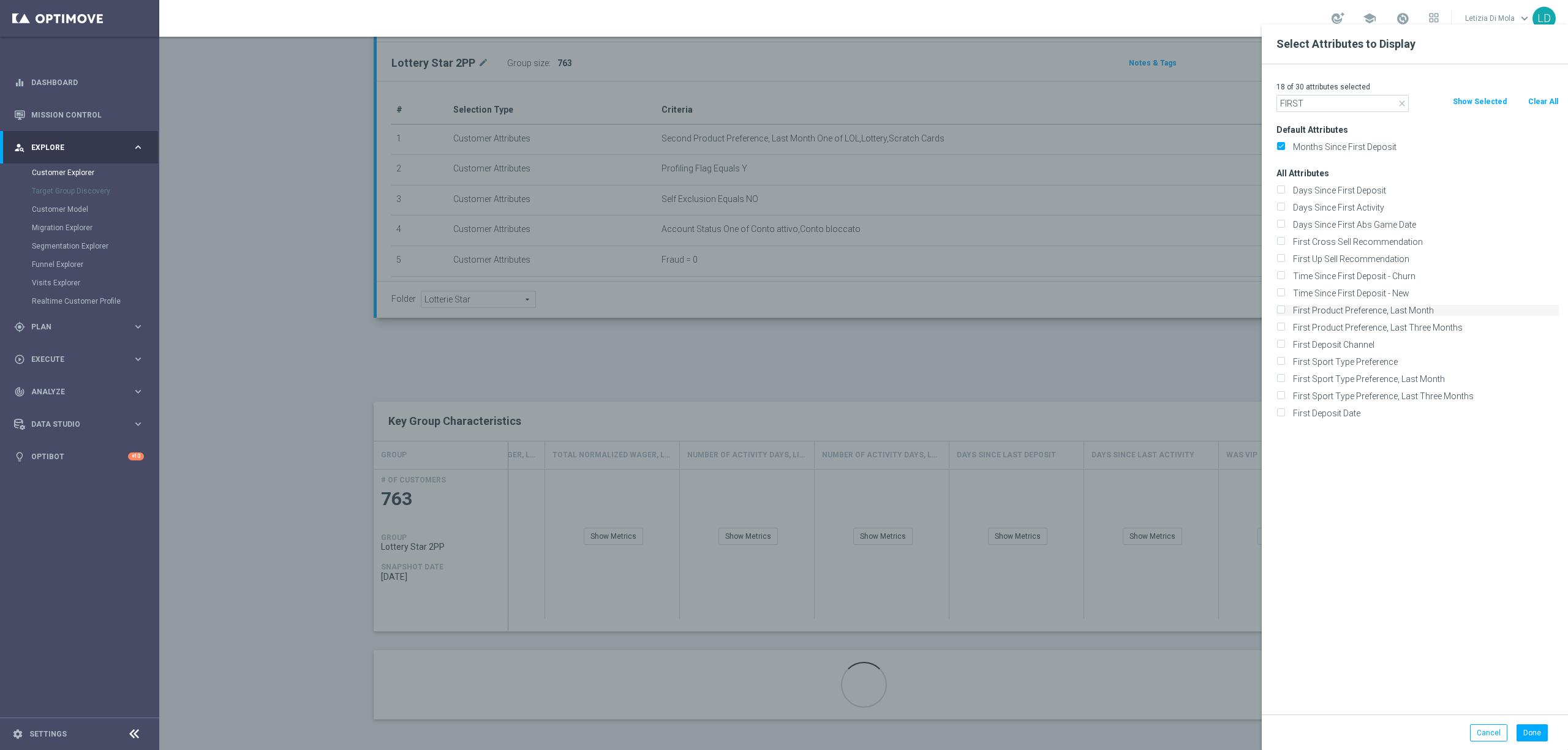
type input "FIRST"
click at [1390, 307] on label "First Product Preference, Last Month" at bounding box center [1424, 310] width 271 height 11
click at [1285, 308] on input "First Product Preference, Last Month" at bounding box center [1281, 312] width 8 height 8
checkbox input "true"
click at [1539, 728] on button "Done" at bounding box center [1532, 732] width 32 height 17
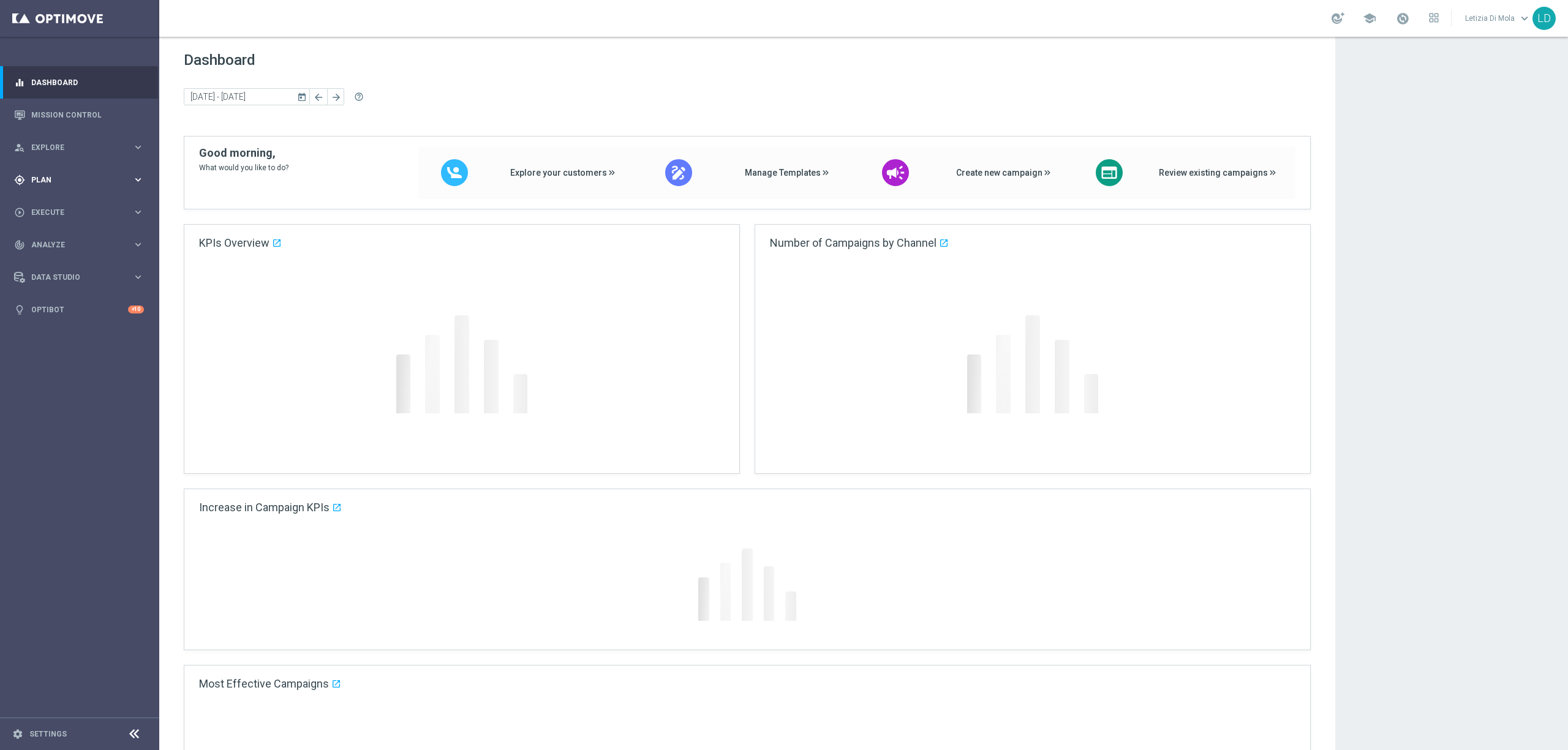
click at [61, 177] on span "Plan" at bounding box center [82, 180] width 101 height 7
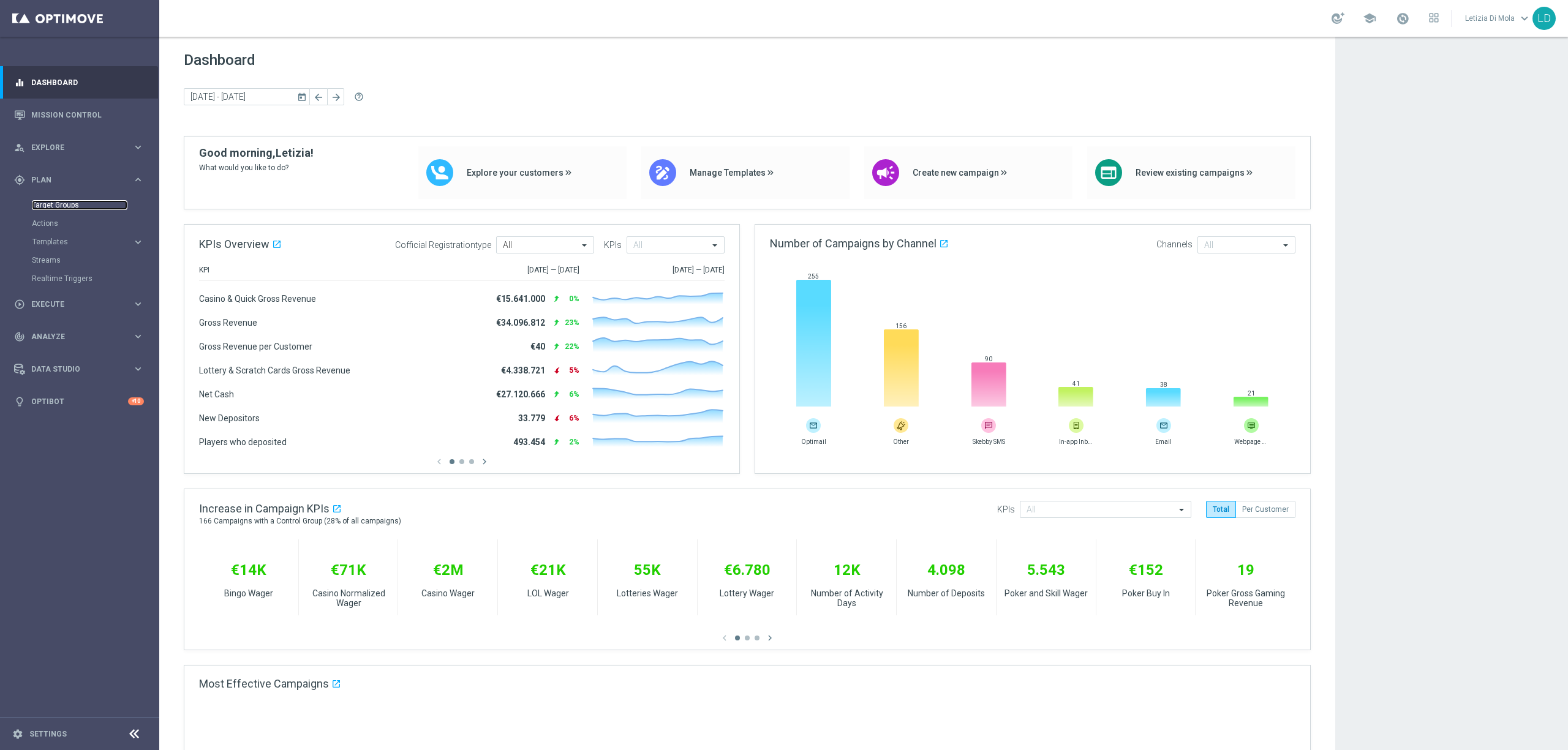
click at [49, 201] on link "Target Groups" at bounding box center [79, 205] width 96 height 10
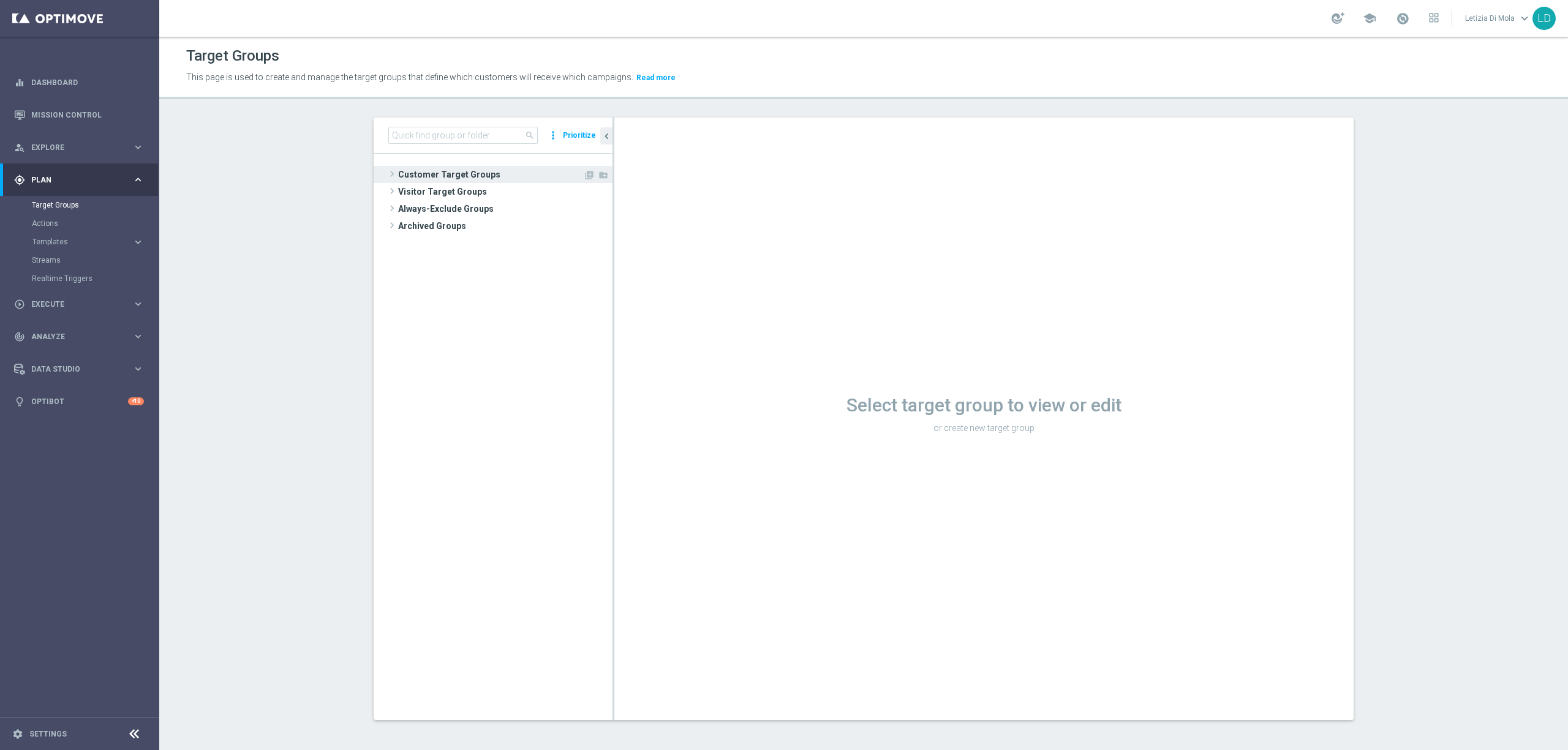
click at [390, 172] on span at bounding box center [392, 174] width 12 height 15
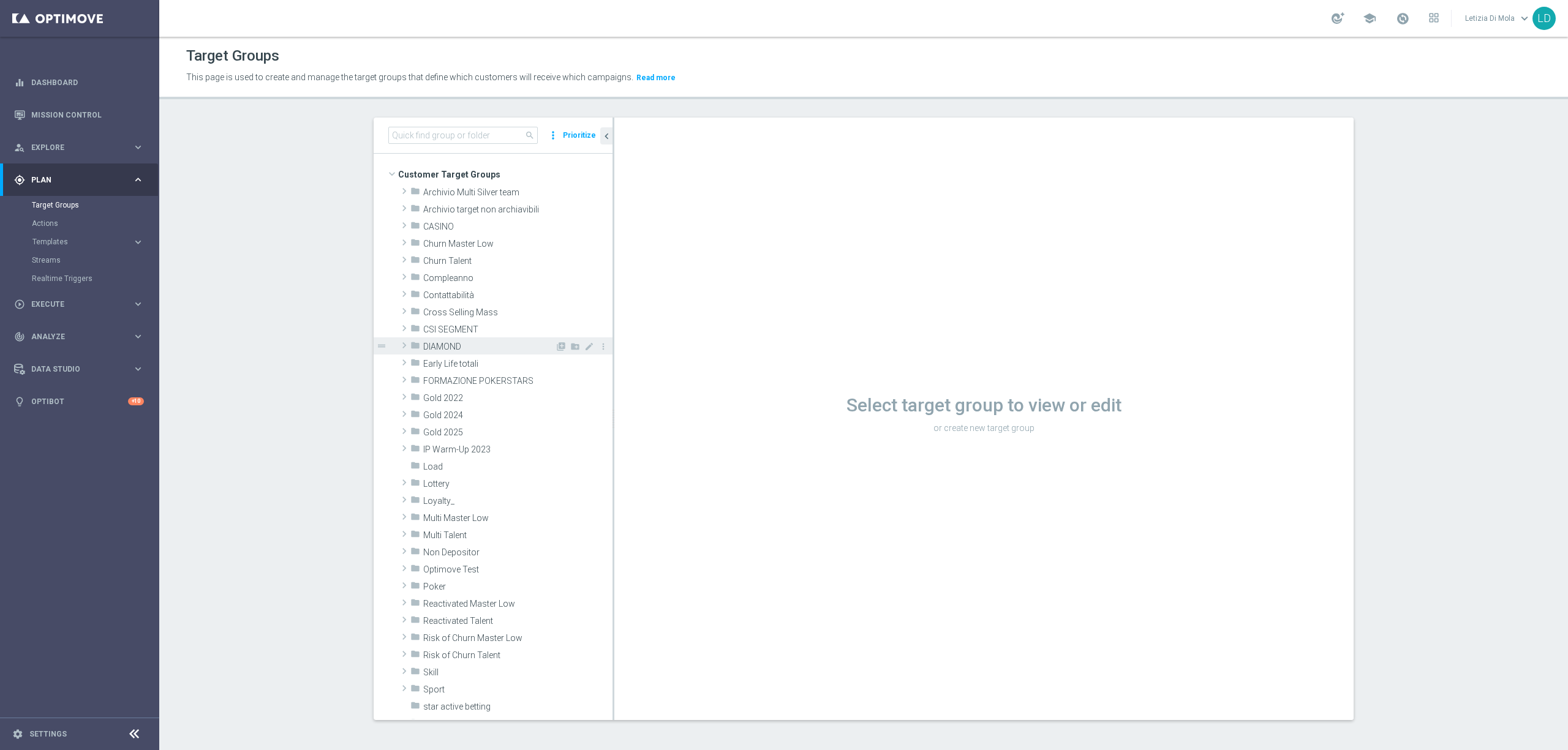
click at [440, 341] on span "DIAMOND" at bounding box center [489, 346] width 131 height 11
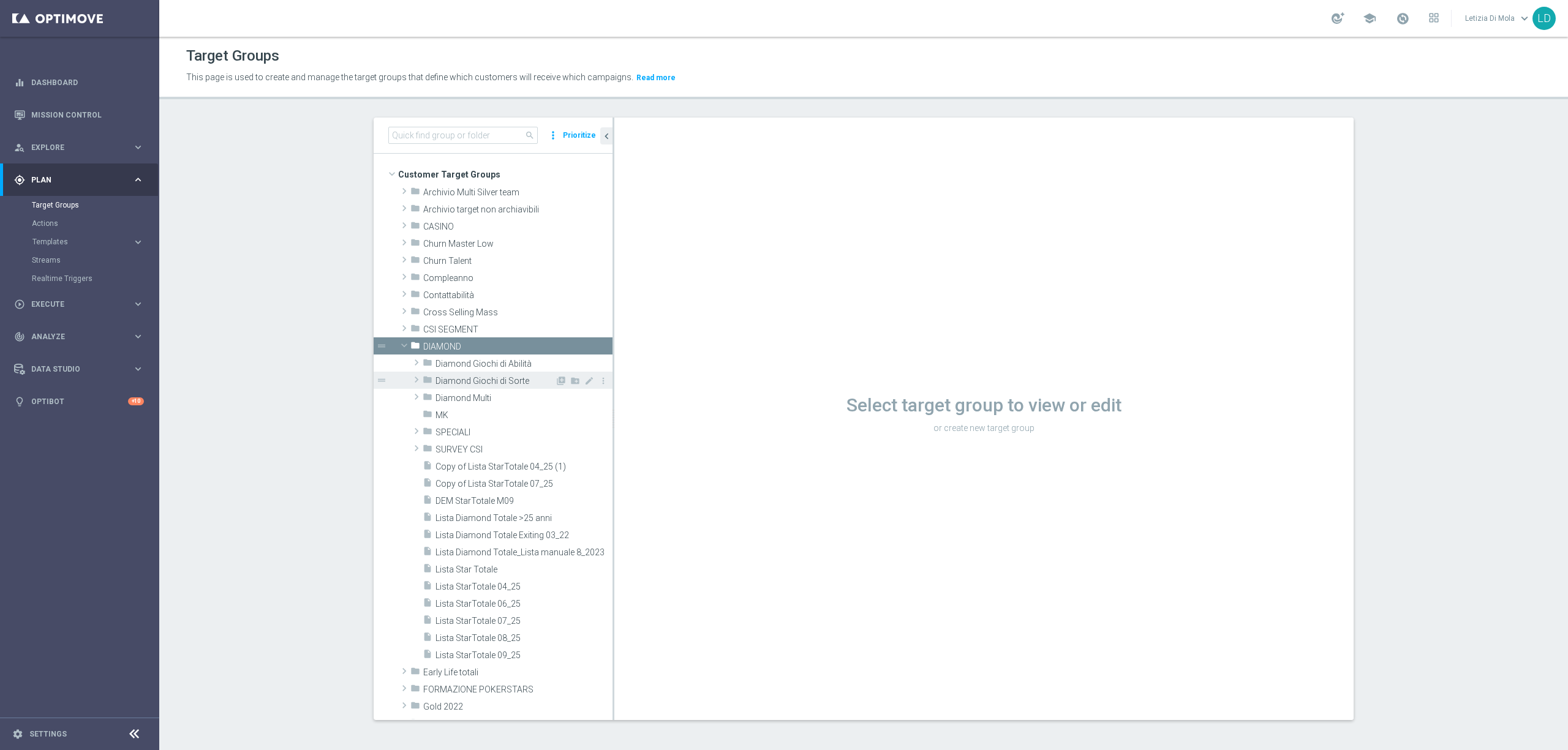
click at [473, 380] on span "Diamond Giochi di Sorte" at bounding box center [495, 381] width 119 height 11
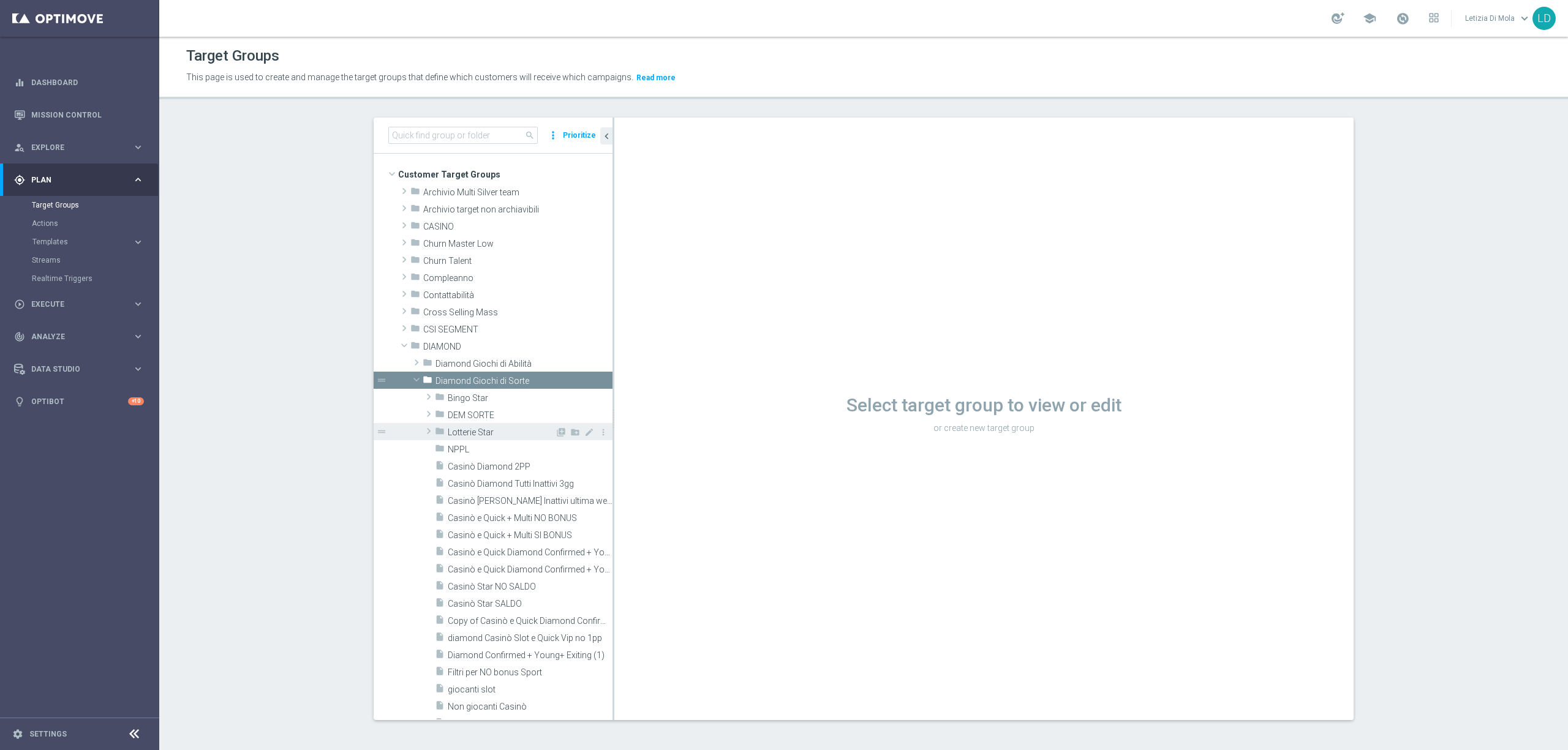
click at [459, 428] on span "Lotterie Star" at bounding box center [502, 432] width 108 height 11
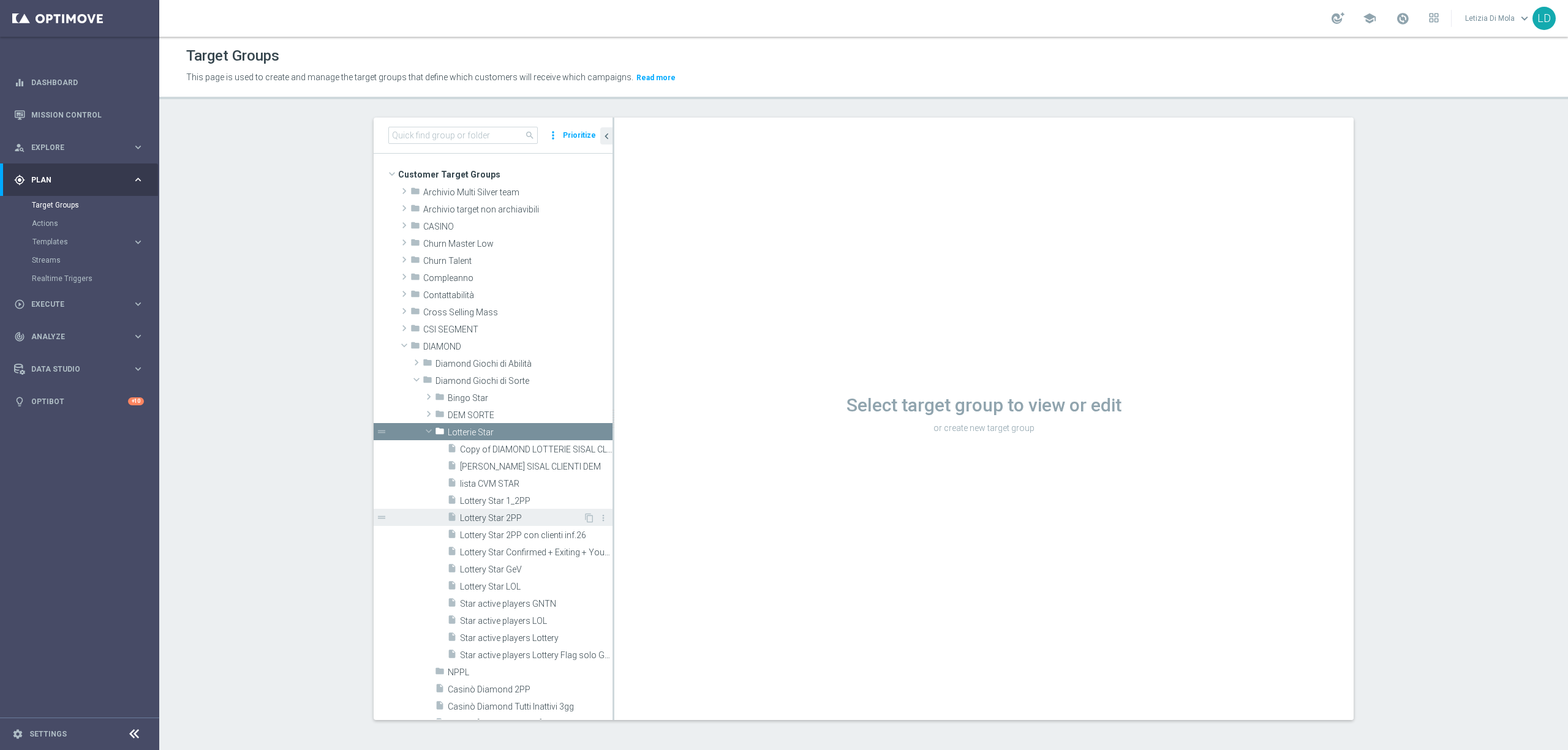
click at [478, 515] on span "Lottery Star 2PP" at bounding box center [521, 518] width 123 height 11
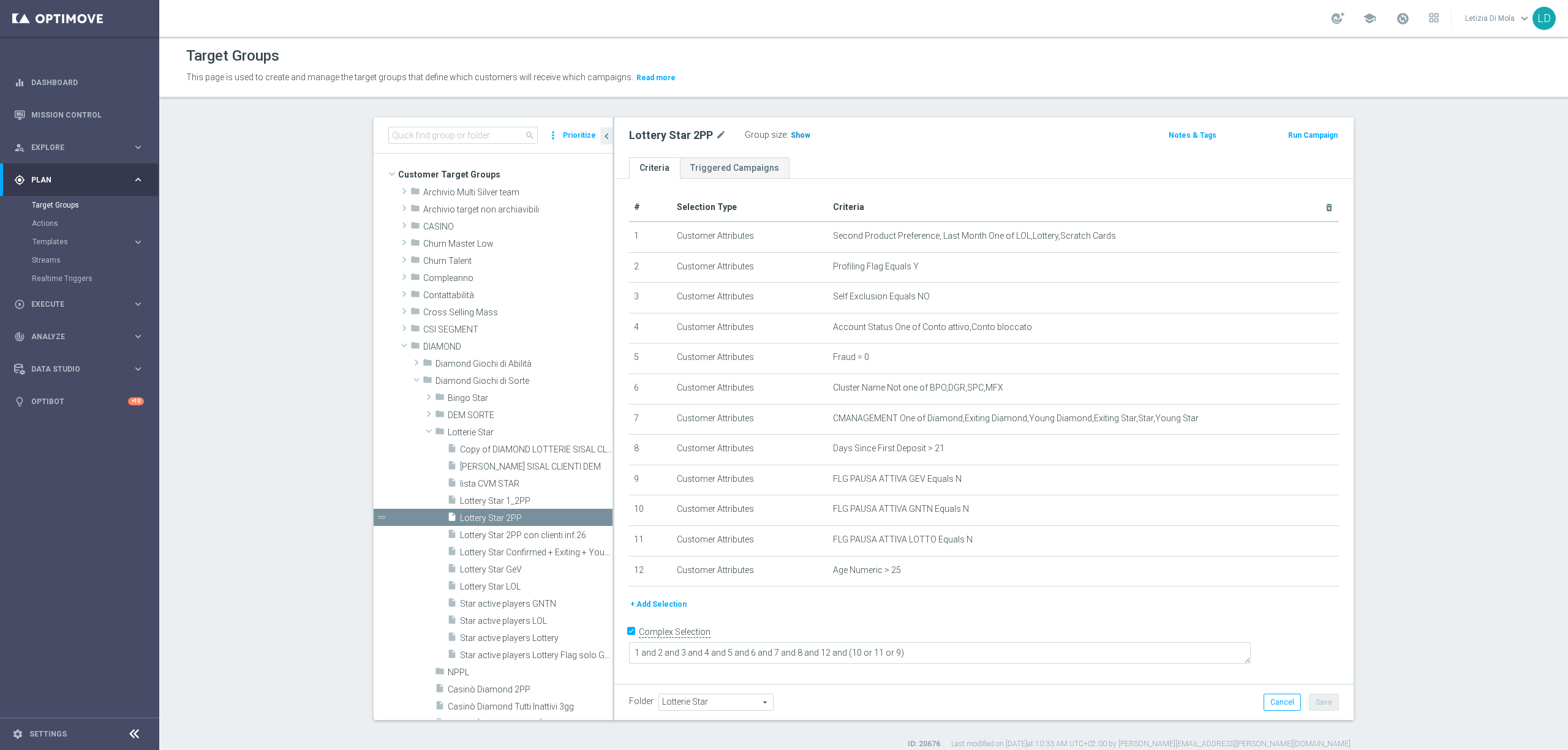
click at [791, 133] on span "Show" at bounding box center [801, 135] width 20 height 9
click at [792, 133] on span "763" at bounding box center [800, 137] width 16 height 12
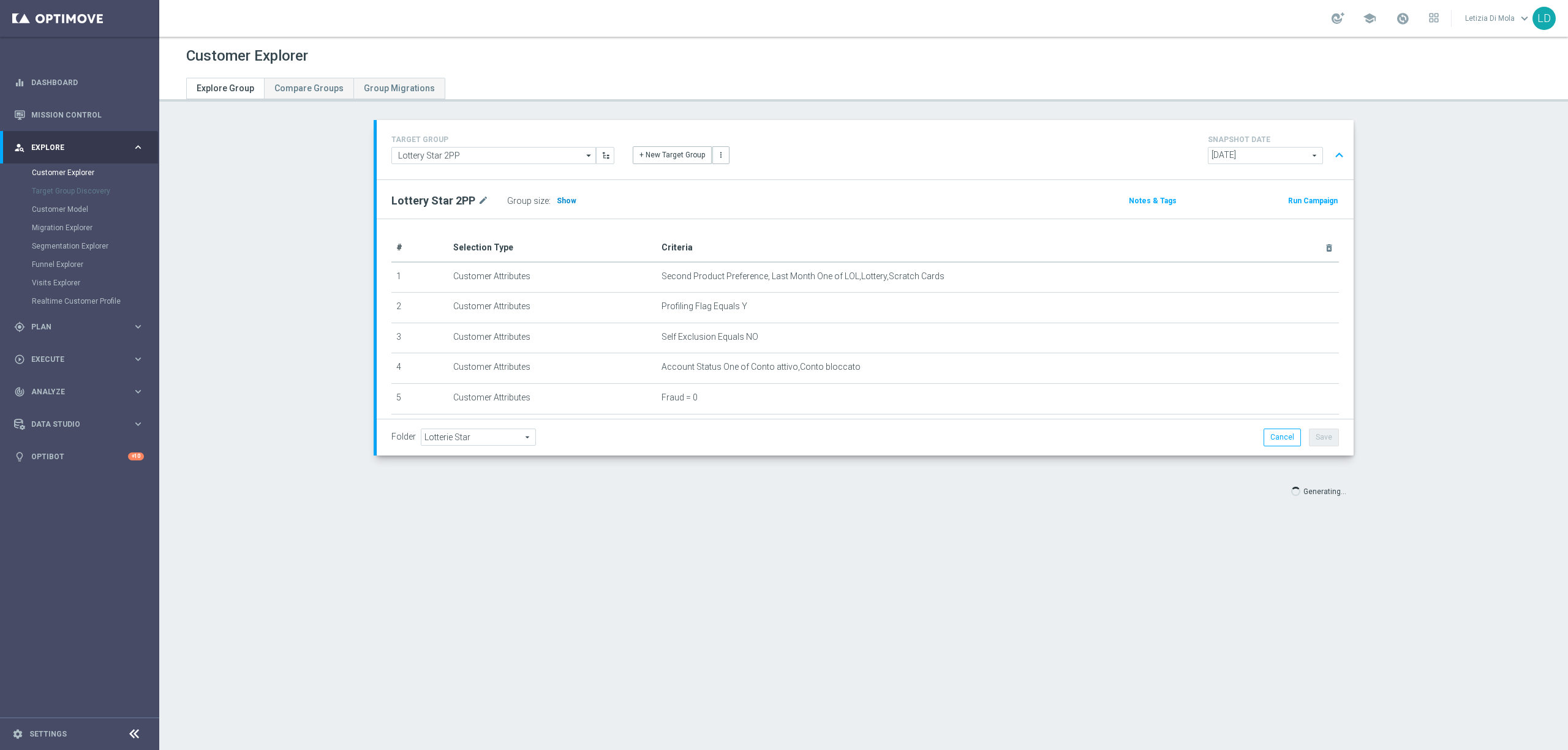
click at [557, 201] on span "Show" at bounding box center [567, 200] width 20 height 9
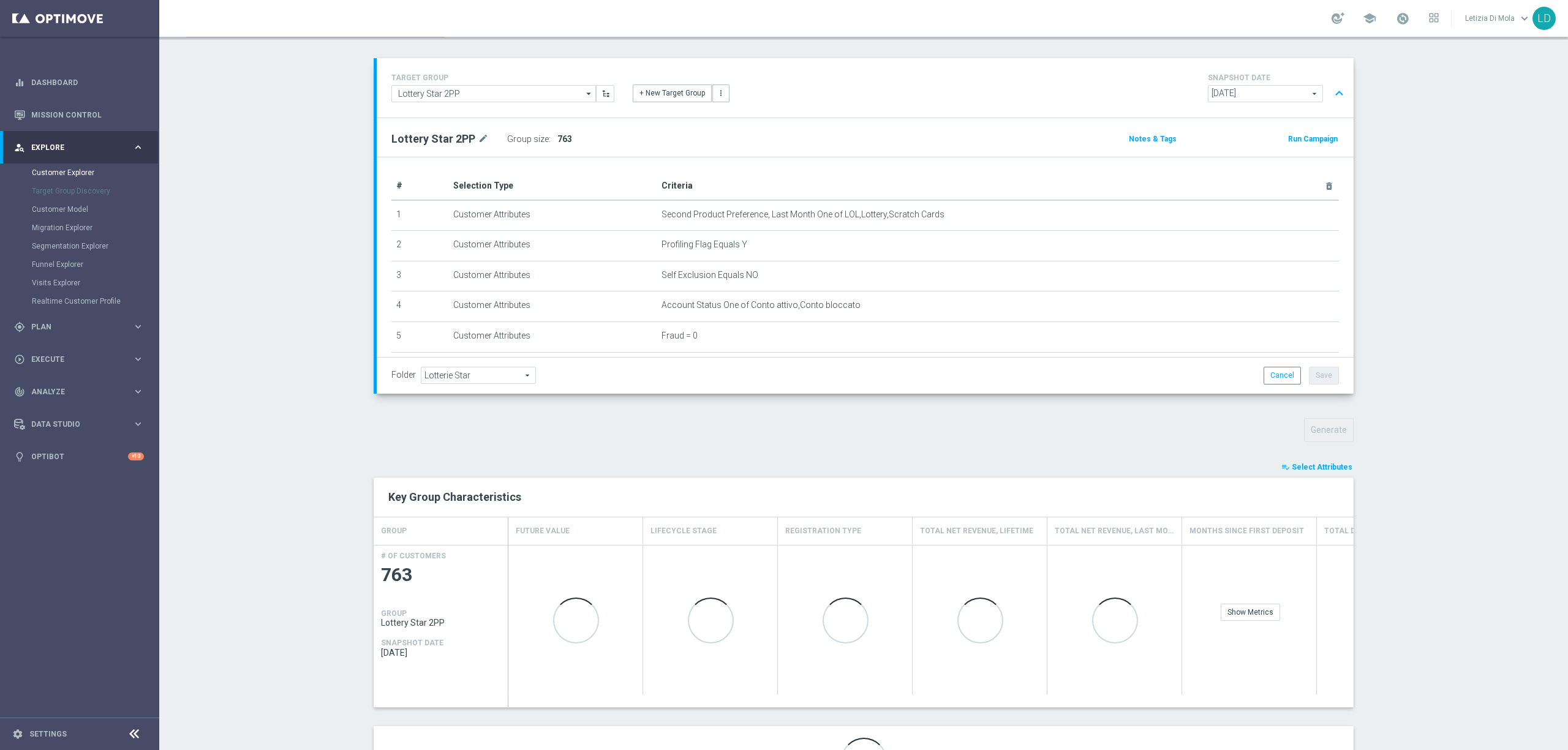
scroll to position [139, 0]
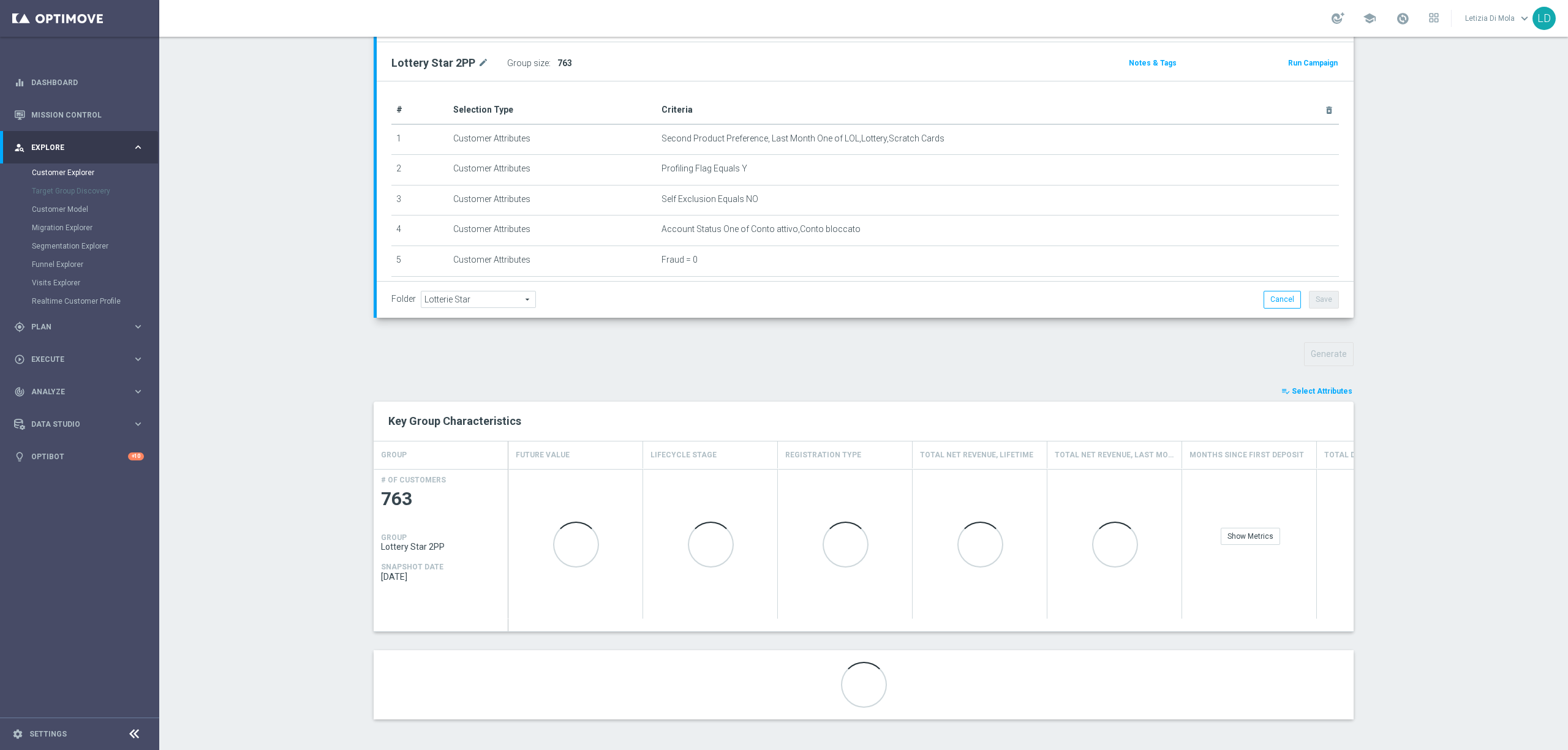
click at [1306, 390] on span "Select Attributes" at bounding box center [1322, 391] width 60 height 9
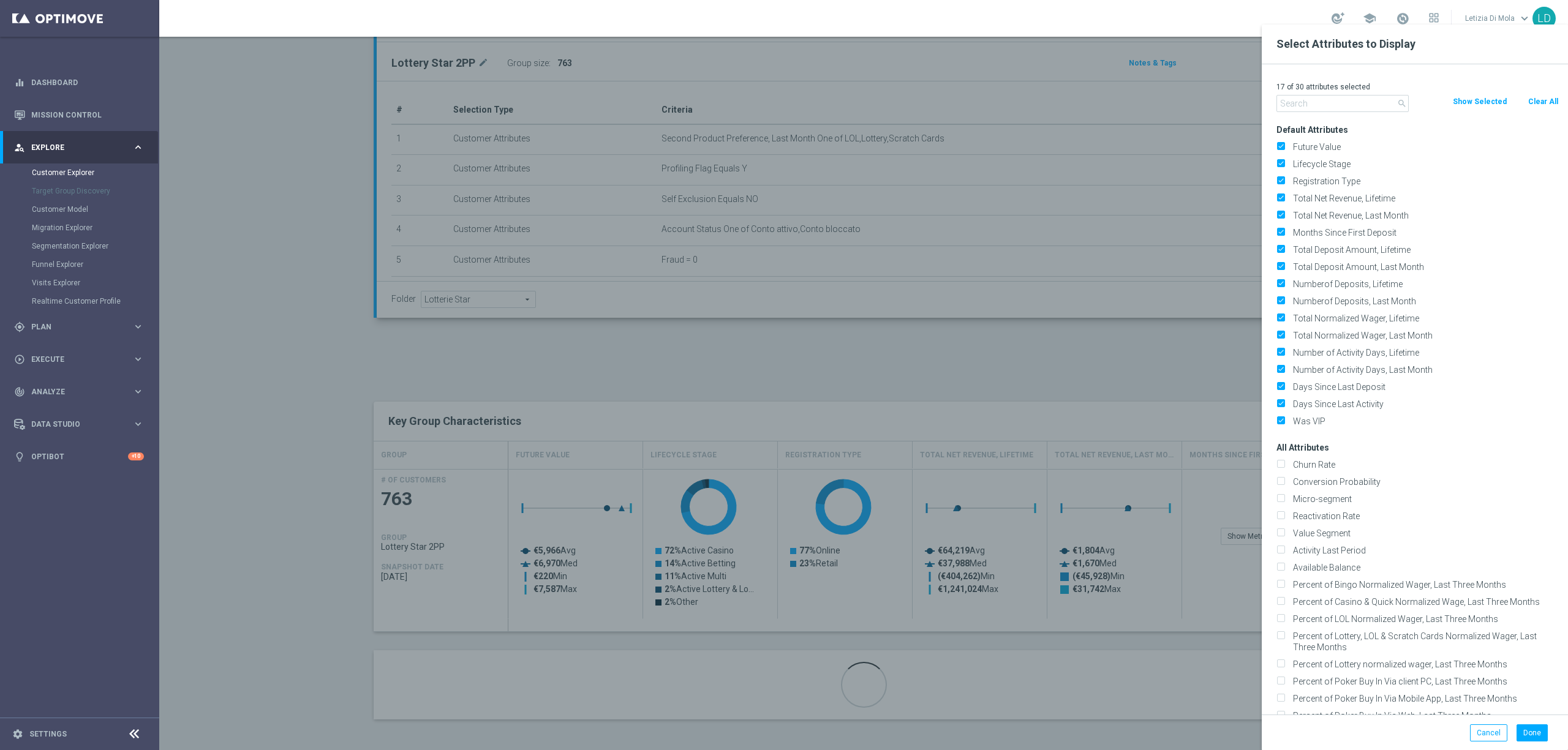
click at [1327, 104] on input "text" at bounding box center [1343, 103] width 132 height 17
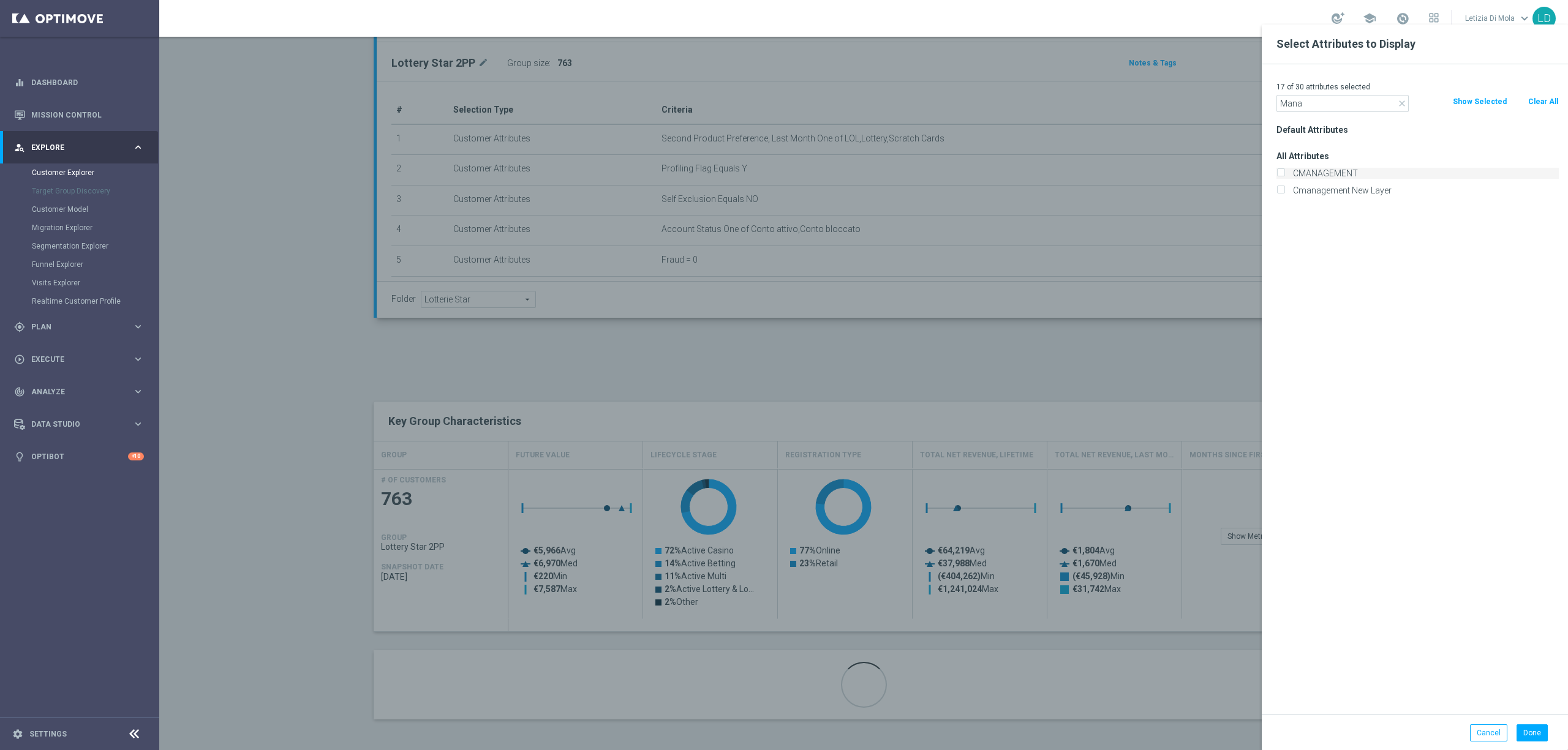
type input "Mana"
click at [1320, 169] on label "CMANAGEMENT" at bounding box center [1424, 173] width 271 height 11
click at [1285, 171] on input "CMANAGEMENT" at bounding box center [1281, 175] width 8 height 8
checkbox input "true"
click at [1534, 733] on button "Done" at bounding box center [1532, 732] width 32 height 17
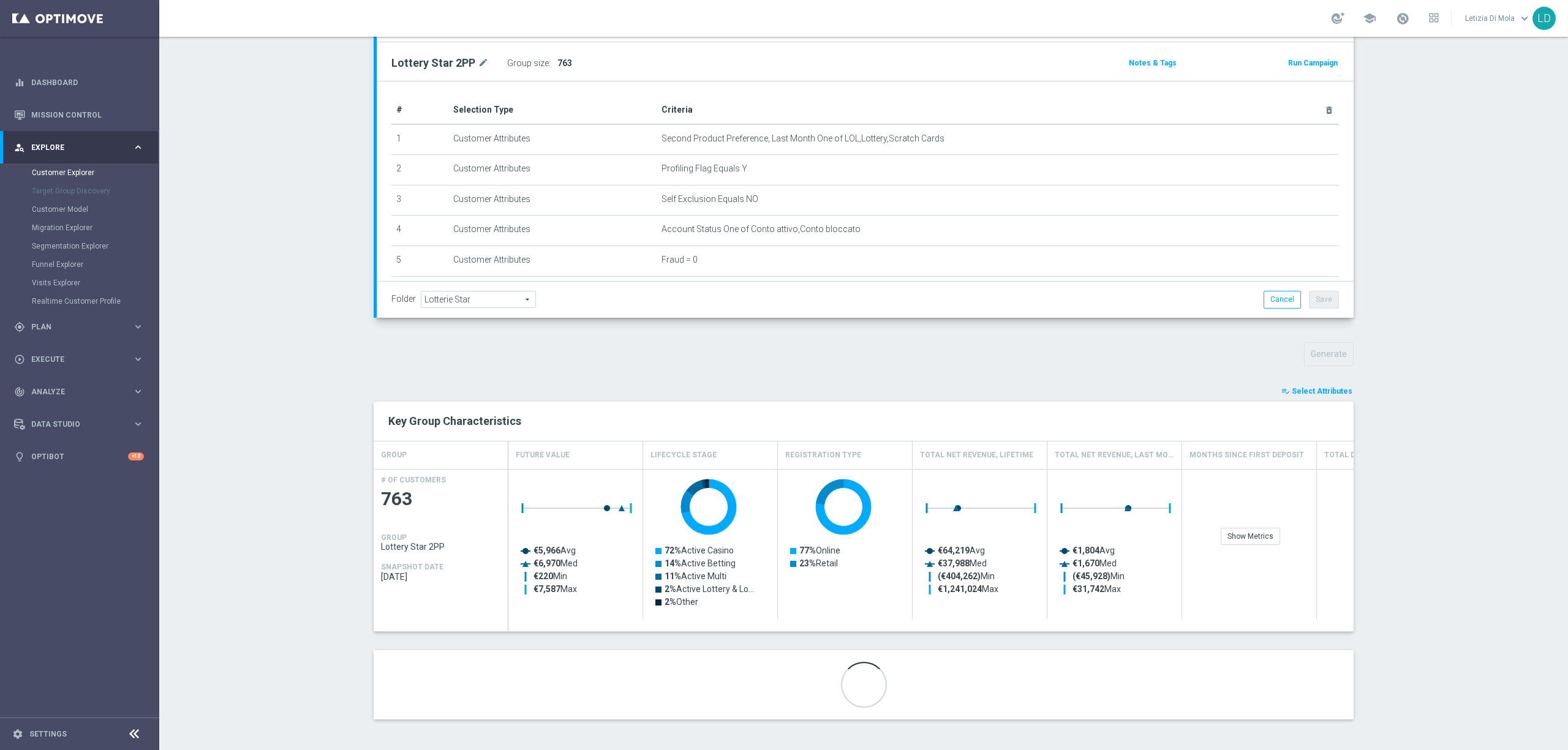
click at [1312, 387] on span "Select Attributes" at bounding box center [1322, 391] width 60 height 9
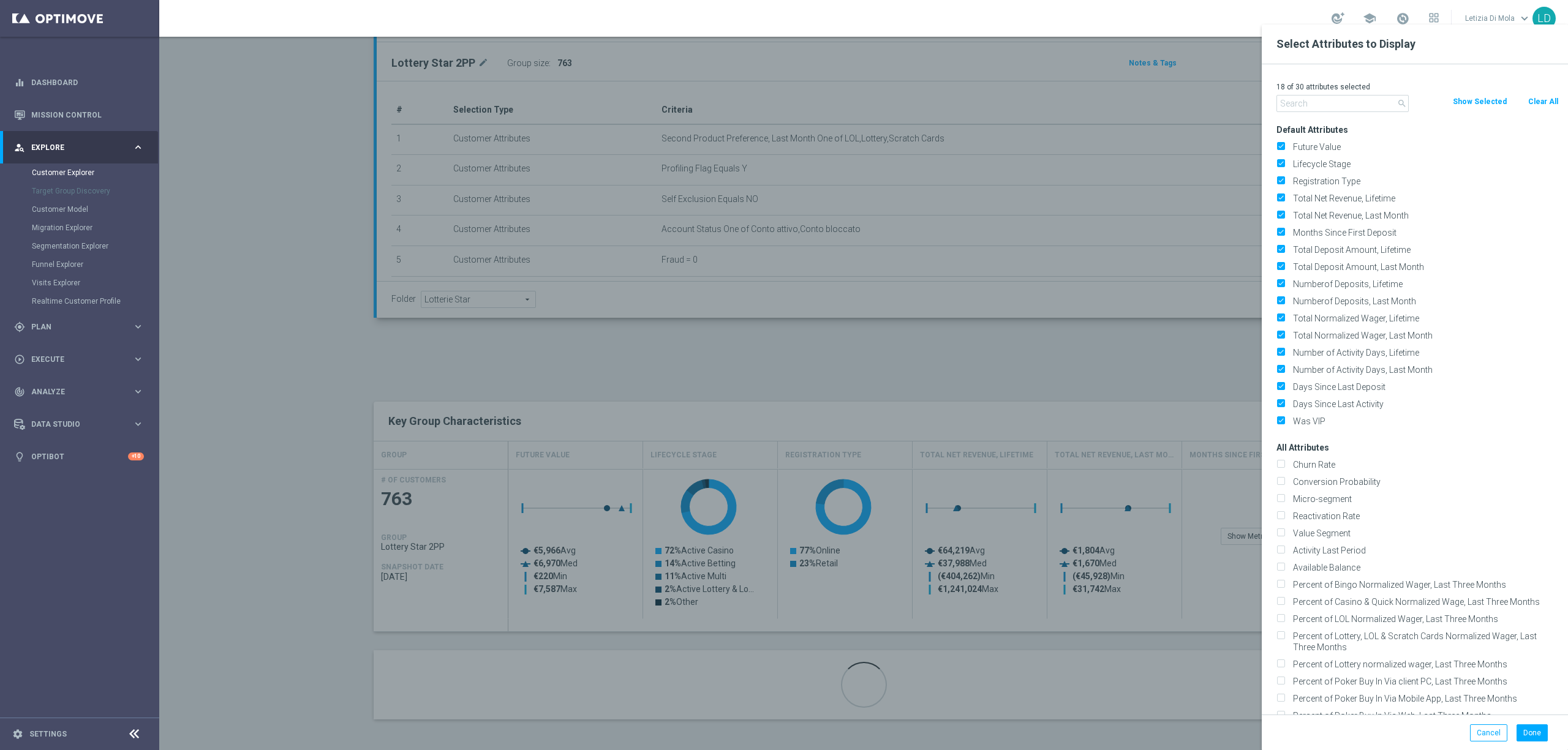
click at [1338, 107] on input "text" at bounding box center [1343, 103] width 132 height 17
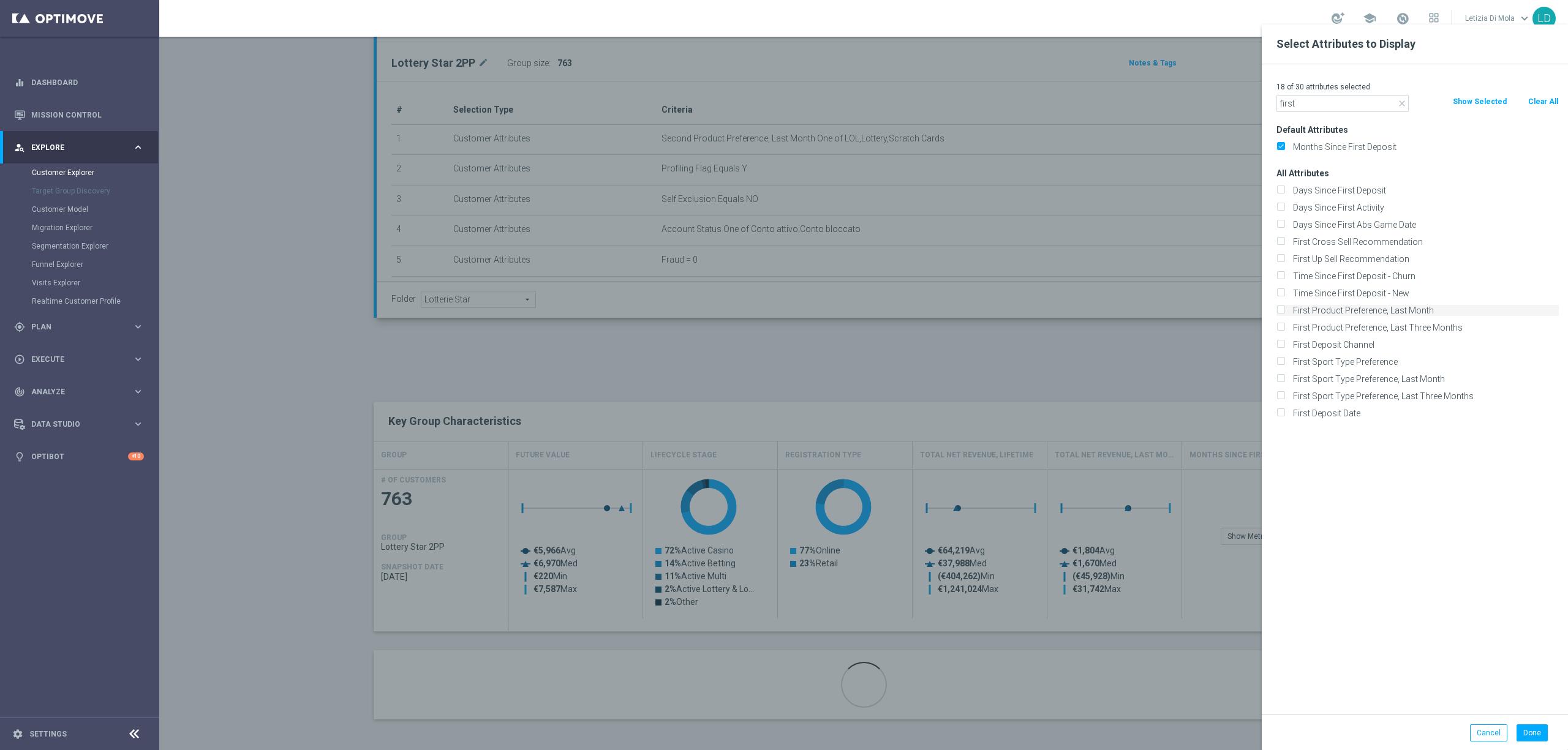
type input "first"
click at [1347, 311] on label "First Product Preference, Last Month" at bounding box center [1424, 310] width 271 height 11
click at [1285, 311] on input "First Product Preference, Last Month" at bounding box center [1281, 312] width 8 height 8
checkbox input "true"
click at [1534, 733] on button "Done" at bounding box center [1532, 732] width 32 height 17
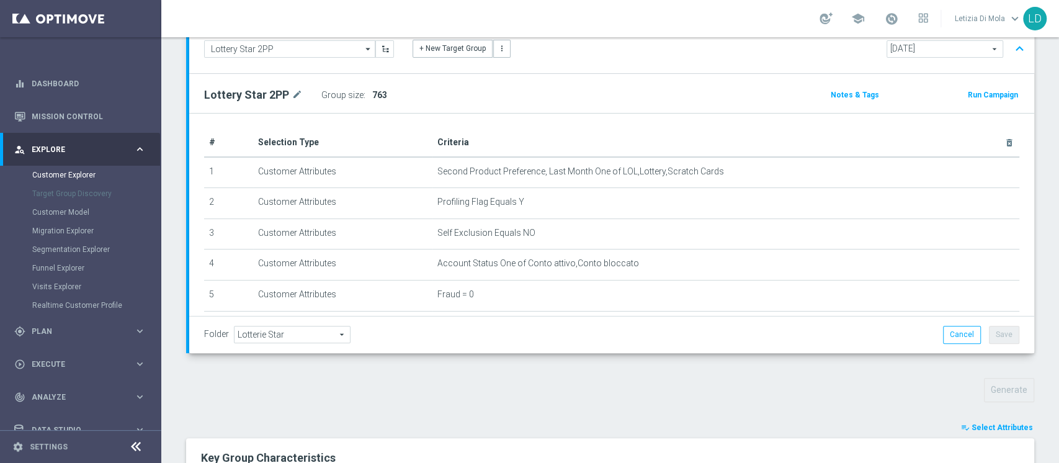
scroll to position [0, 1737]
